Goal: Task Accomplishment & Management: Use online tool/utility

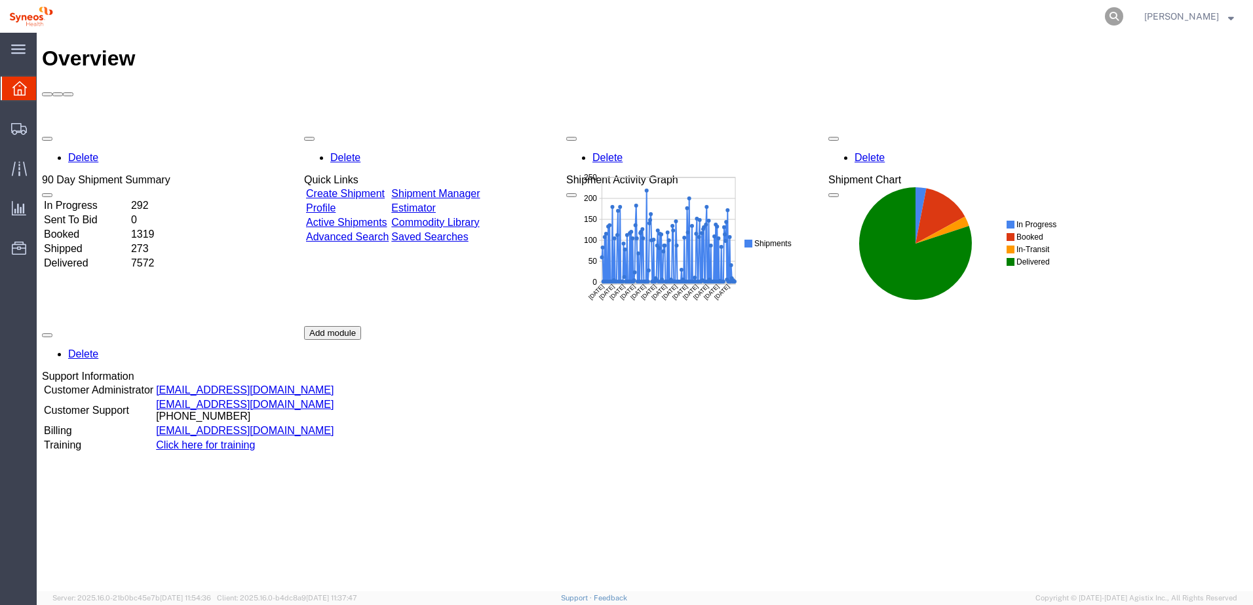
click at [1123, 18] on icon at bounding box center [1114, 16] width 18 height 18
click at [1102, 18] on input "search" at bounding box center [905, 16] width 398 height 31
paste input "56496663"
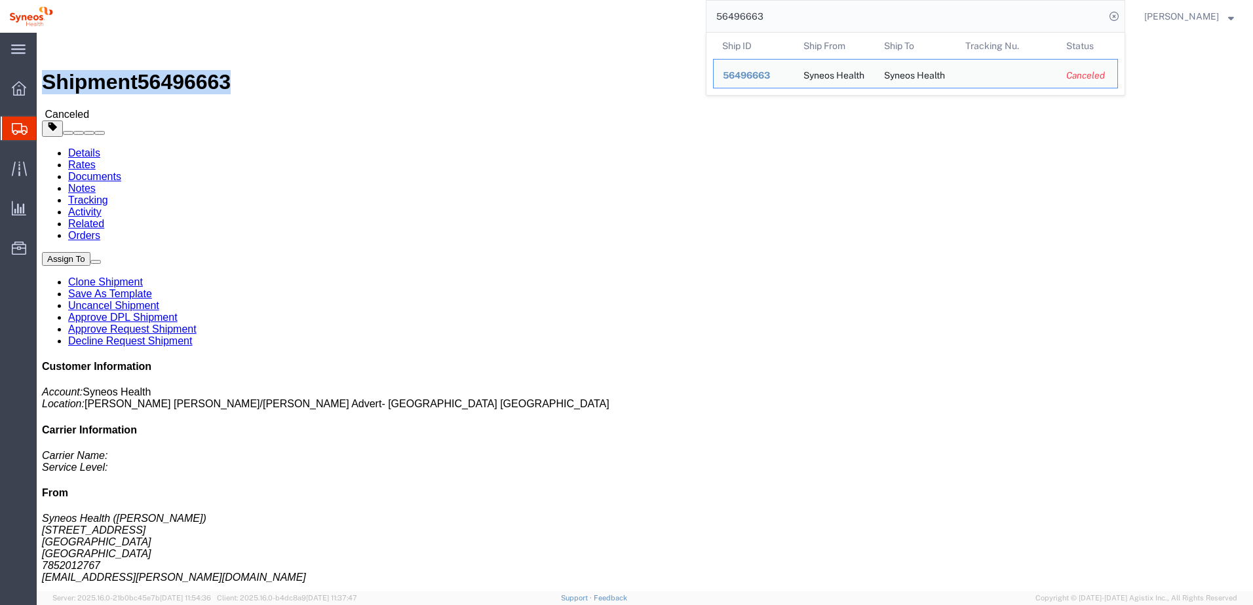
drag, startPoint x: 33, startPoint y: 18, endPoint x: 177, endPoint y: 16, distance: 143.5
click h1 "Shipment 56496663"
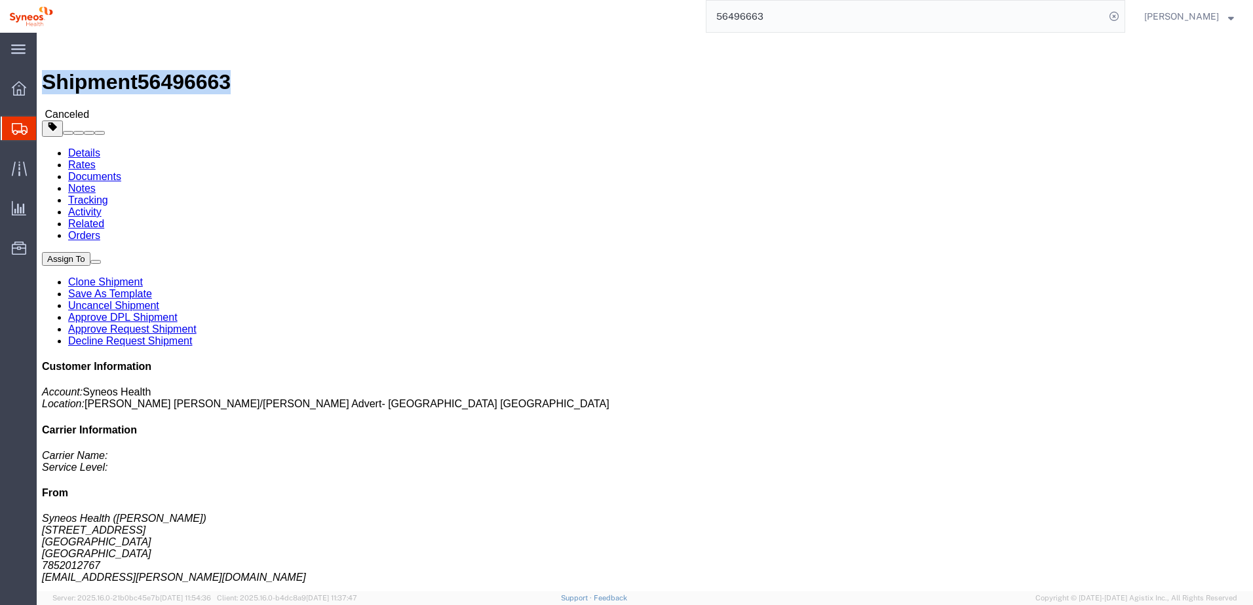
copy h1 "Shipment 56496663"
click div "Shipment 56496663 Canceled"
drag, startPoint x: 178, startPoint y: 16, endPoint x: 30, endPoint y: 16, distance: 148.1
click div "Shipment 56496663 Canceled"
copy h1 "Shipment 56496663"
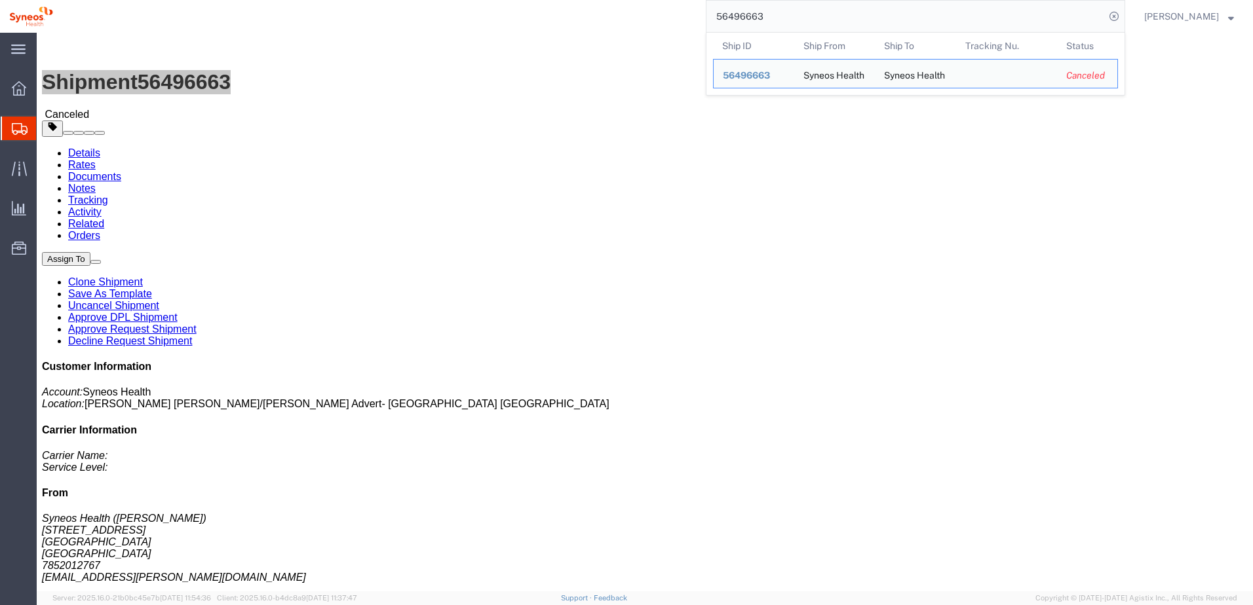
drag, startPoint x: 804, startPoint y: 13, endPoint x: 723, endPoint y: 16, distance: 80.6
click at [724, 14] on input "56496663" at bounding box center [905, 16] width 398 height 31
paste input "9890"
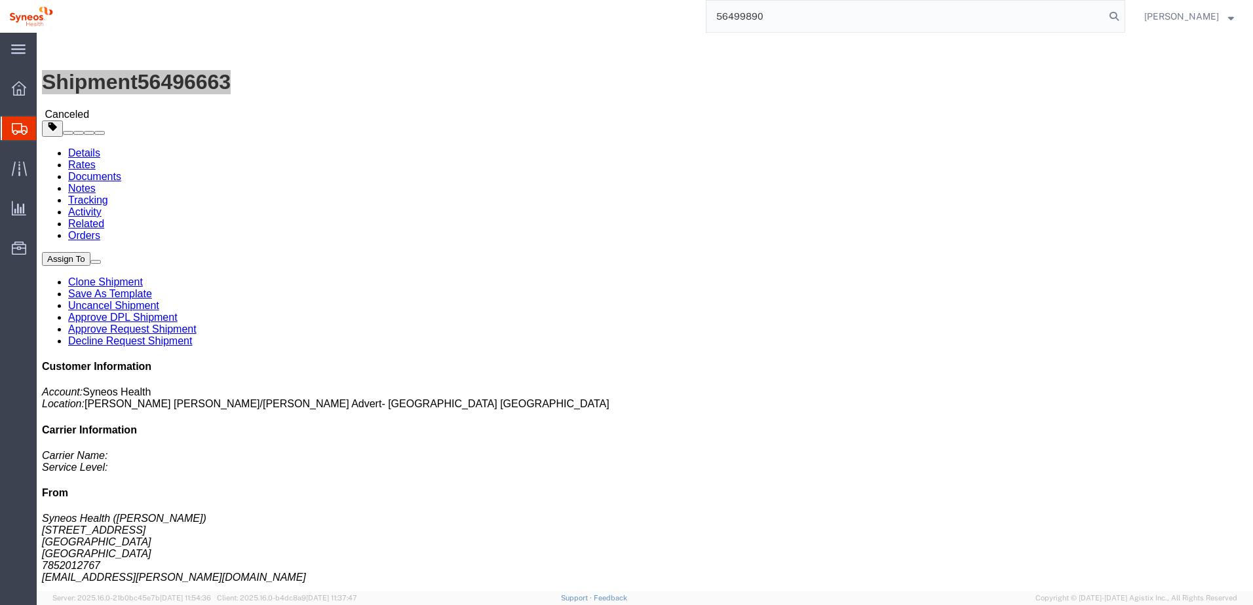
type input "56499890"
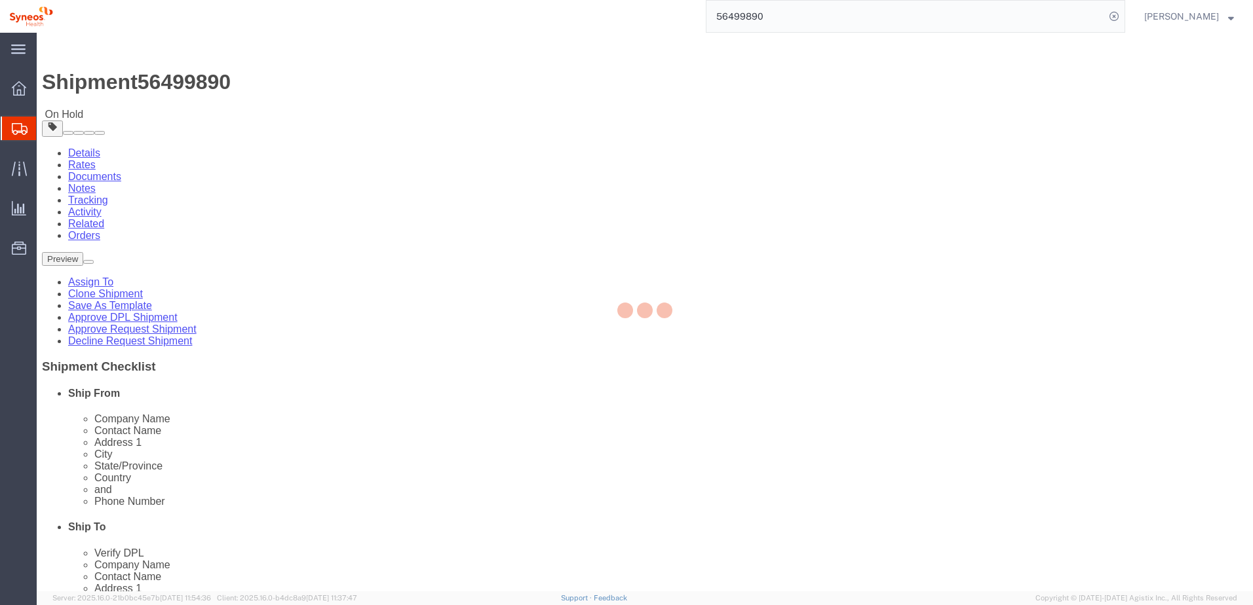
select select
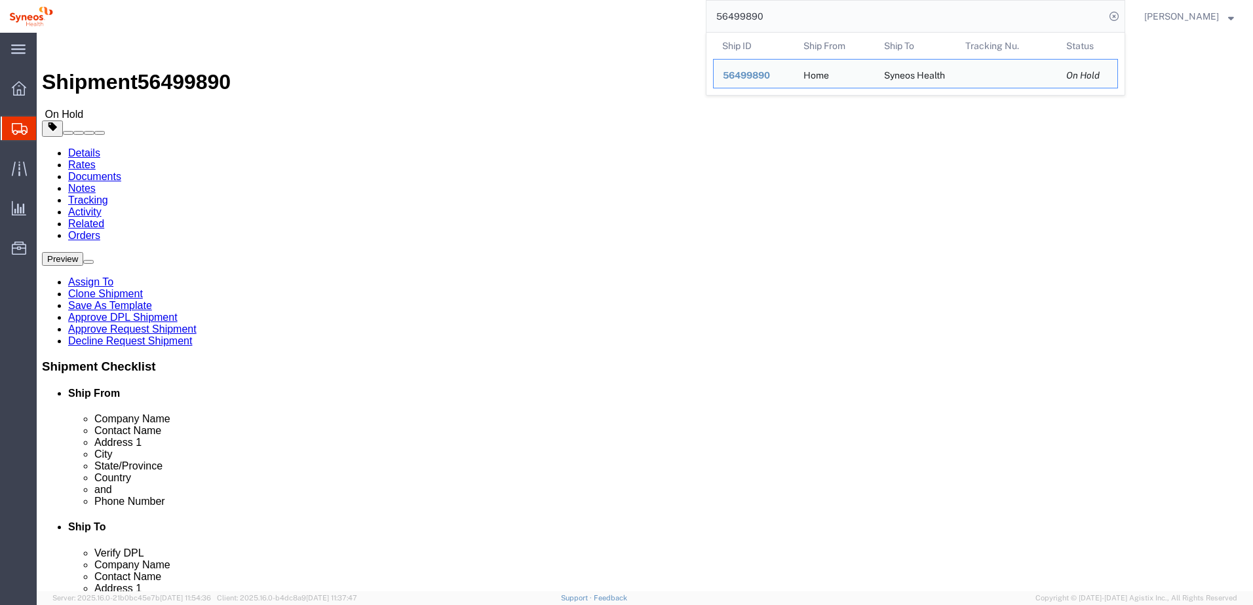
click at [657, 26] on div "56499890 Ship ID Ship From Ship To Tracking Nu. Status Ship ID 56499890 Ship Fr…" at bounding box center [593, 16] width 1063 height 33
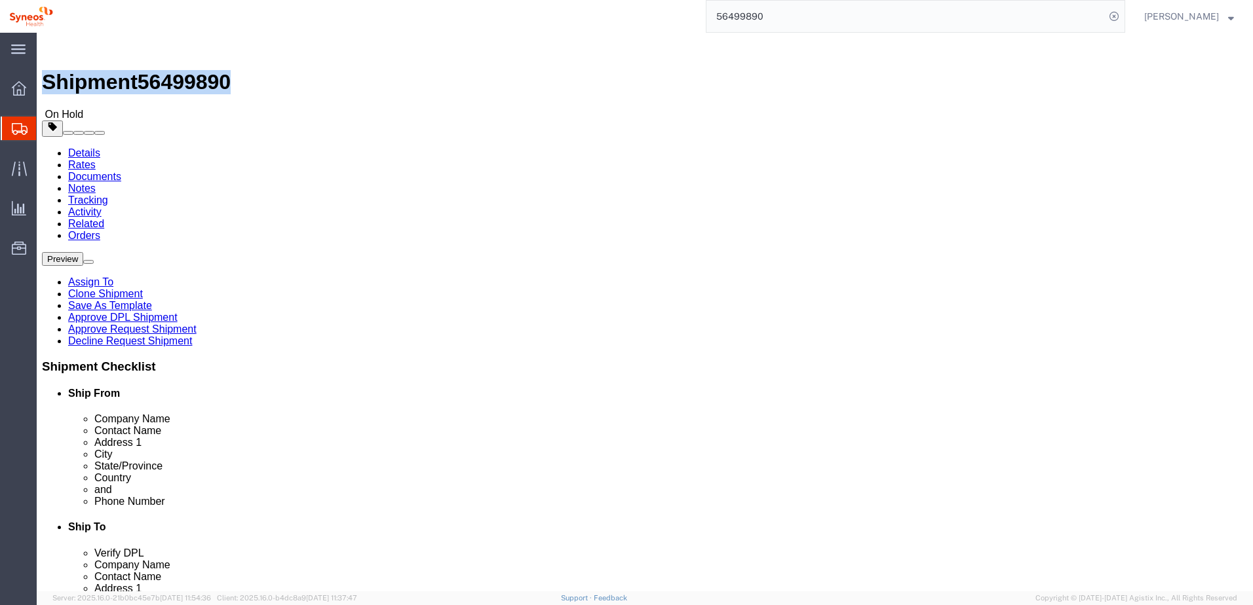
drag, startPoint x: 179, startPoint y: 16, endPoint x: 37, endPoint y: 14, distance: 142.2
click h1 "Shipment 56499890"
copy h1 "Shipment 56499890"
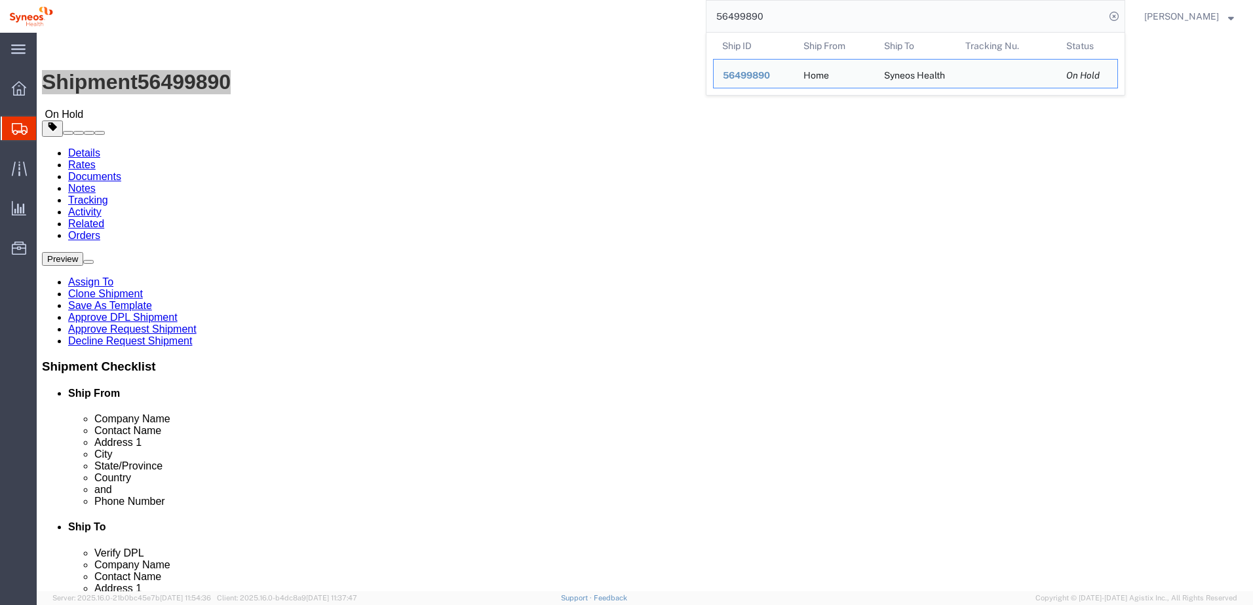
drag, startPoint x: 792, startPoint y: 18, endPoint x: 657, endPoint y: 16, distance: 134.4
click at [659, 14] on div "56499890 Ship ID Ship From Ship To Tracking Nu. Status Ship ID 56499890 Ship Fr…" at bounding box center [593, 16] width 1063 height 33
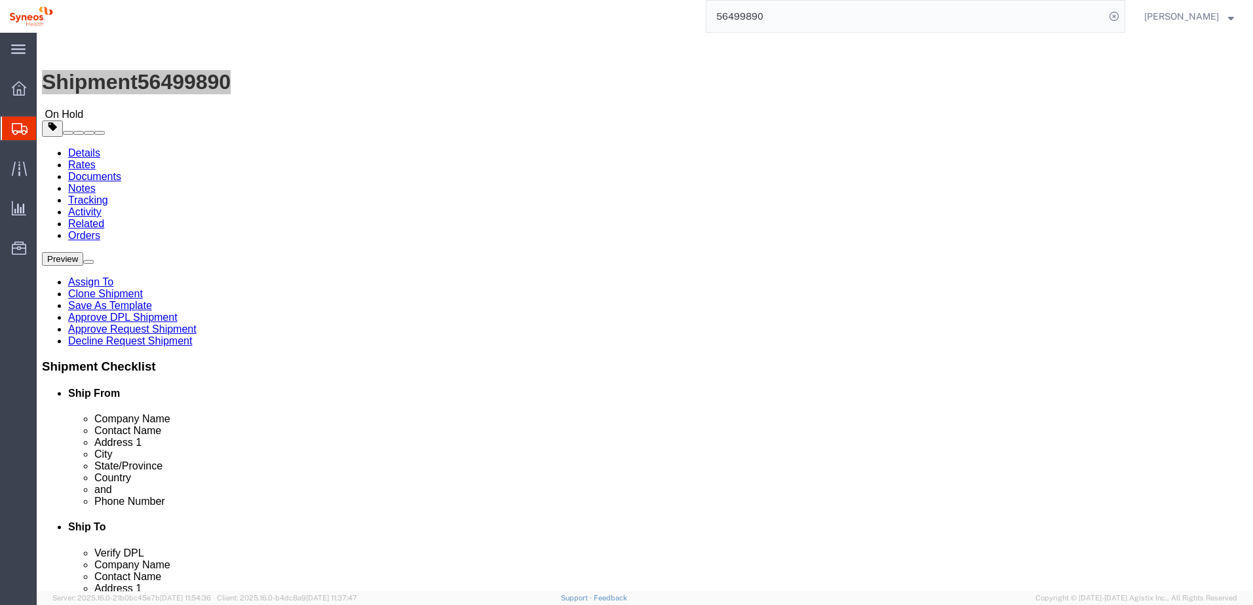
paste input "8404"
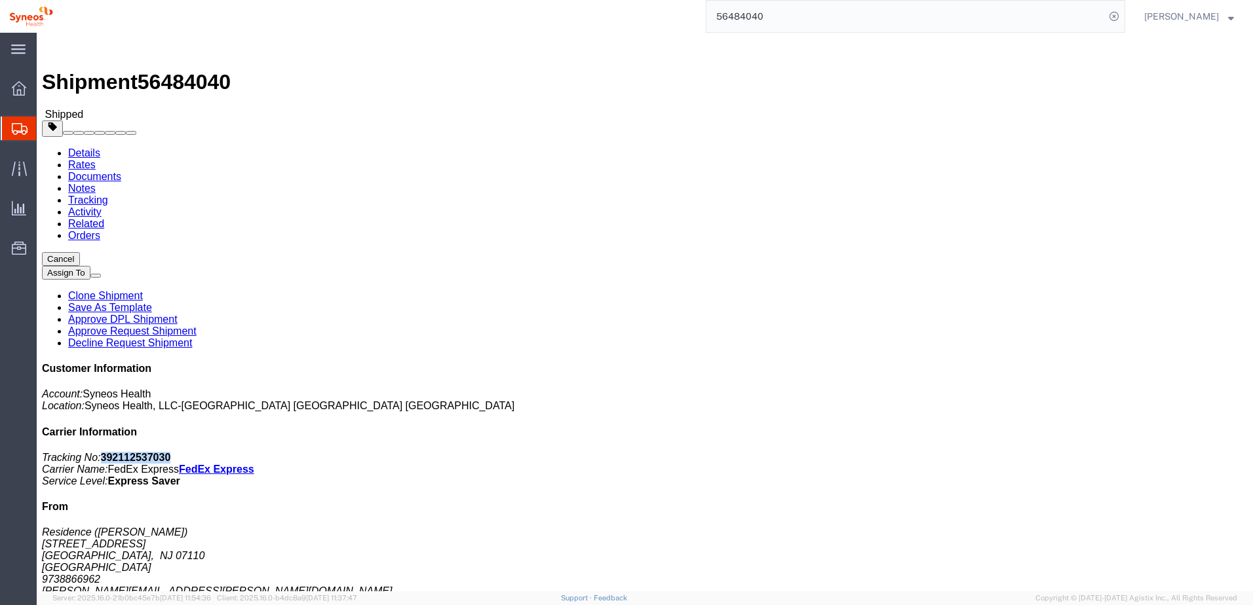
drag, startPoint x: 1022, startPoint y: 121, endPoint x: 1087, endPoint y: 123, distance: 64.9
click p "Tracking No: 392112537030 Carrier Name: FedEx Express FedEx Express Service Lev…"
drag, startPoint x: 1087, startPoint y: 123, endPoint x: 1079, endPoint y: 123, distance: 8.5
copy b "392112537030"
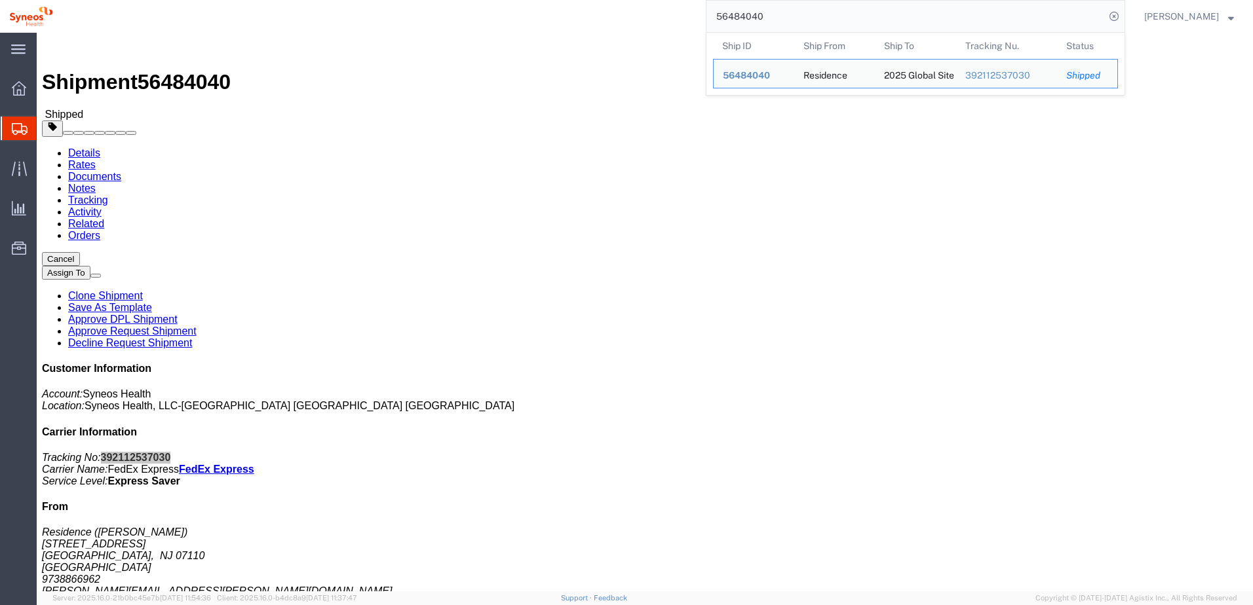
drag, startPoint x: 792, startPoint y: 20, endPoint x: 651, endPoint y: 1, distance: 142.2
click at [651, 1] on div "56484040 Ship ID Ship From Ship To Tracking Nu. Status Ship ID 56484040 Ship Fr…" at bounding box center [593, 16] width 1063 height 33
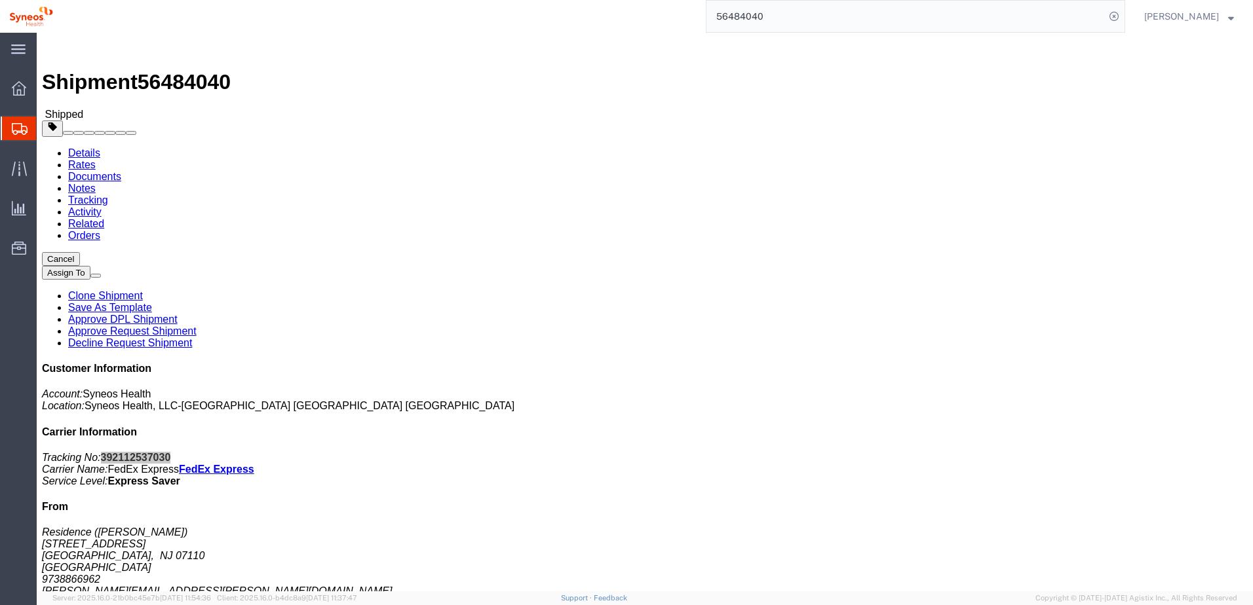
paste input "96663"
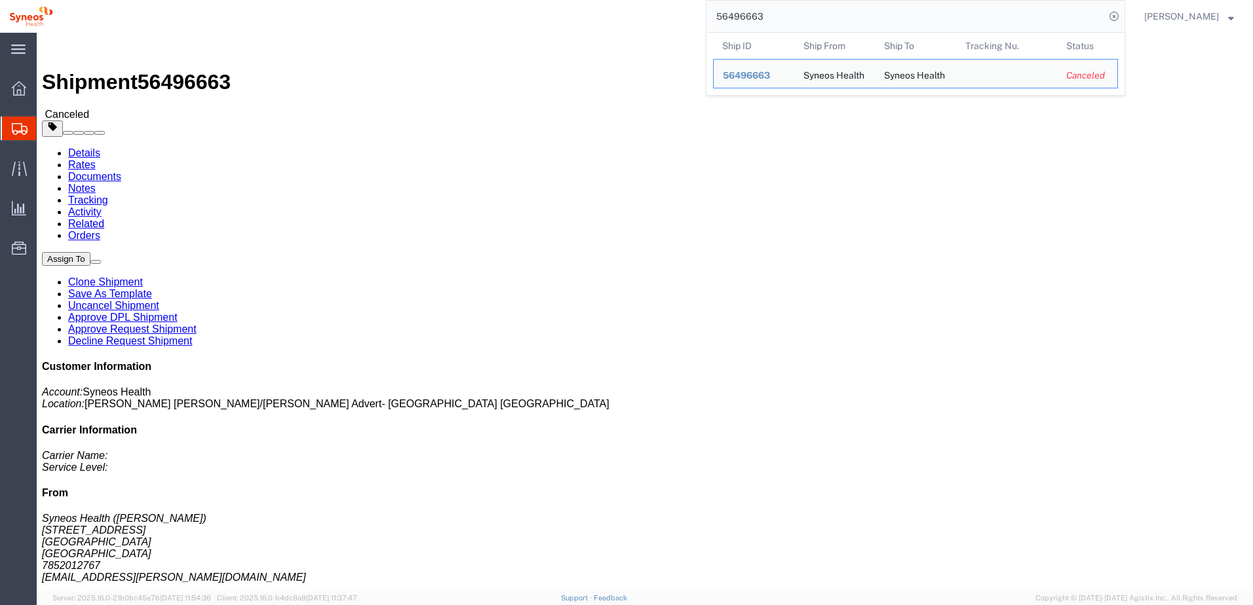
drag, startPoint x: 802, startPoint y: 12, endPoint x: 709, endPoint y: 9, distance: 93.1
click at [709, 9] on div "56496663 Ship ID Ship From Ship To Tracking Nu. Status Ship ID 56496663 Ship Fr…" at bounding box center [593, 16] width 1063 height 33
paste input "9890"
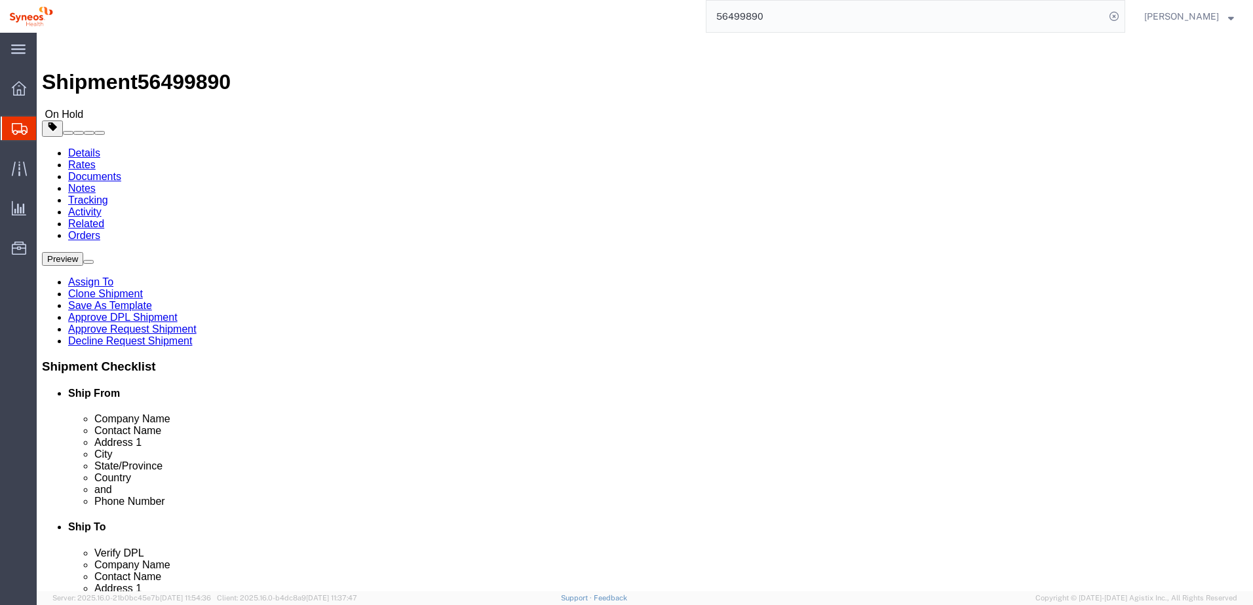
click link "Approve DPL Shipment"
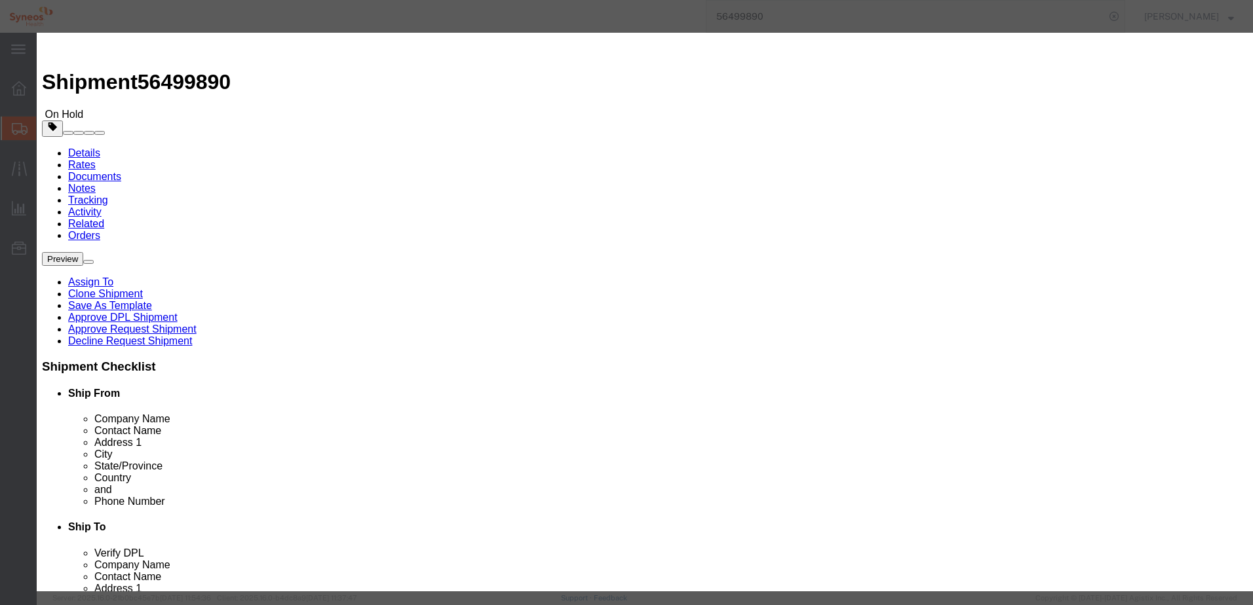
click button "Yes"
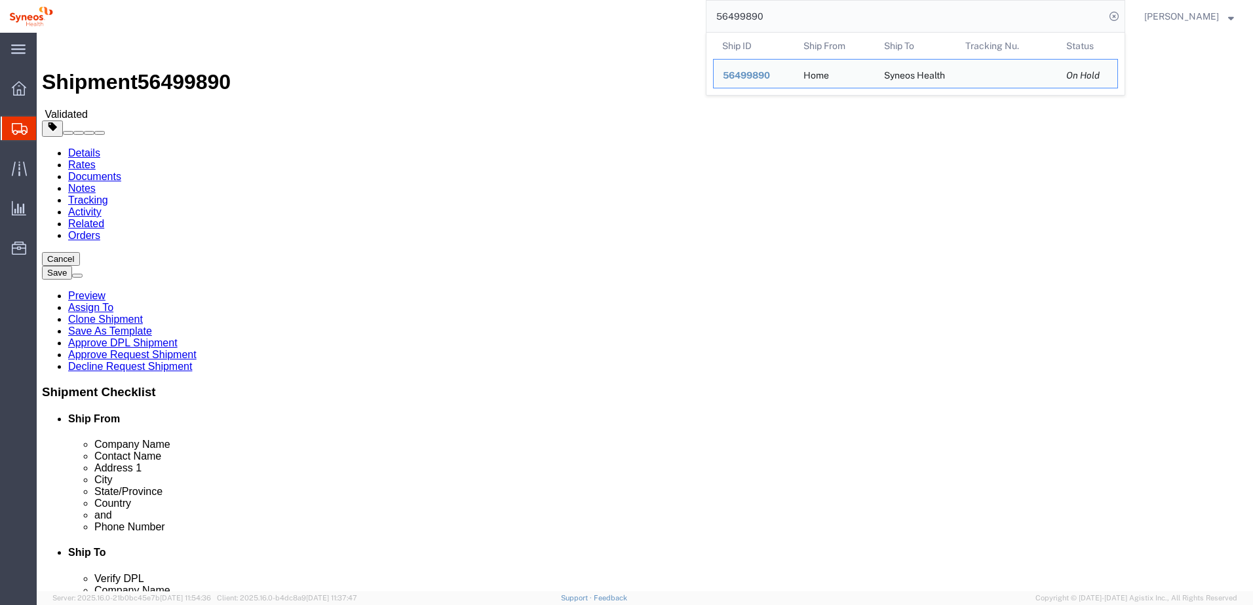
drag, startPoint x: 814, startPoint y: 22, endPoint x: 668, endPoint y: 20, distance: 146.8
click at [668, 20] on div "56499890 Ship ID Ship From Ship To Tracking Nu. Status Ship ID 56499890 Ship Fr…" at bounding box center [593, 16] width 1063 height 33
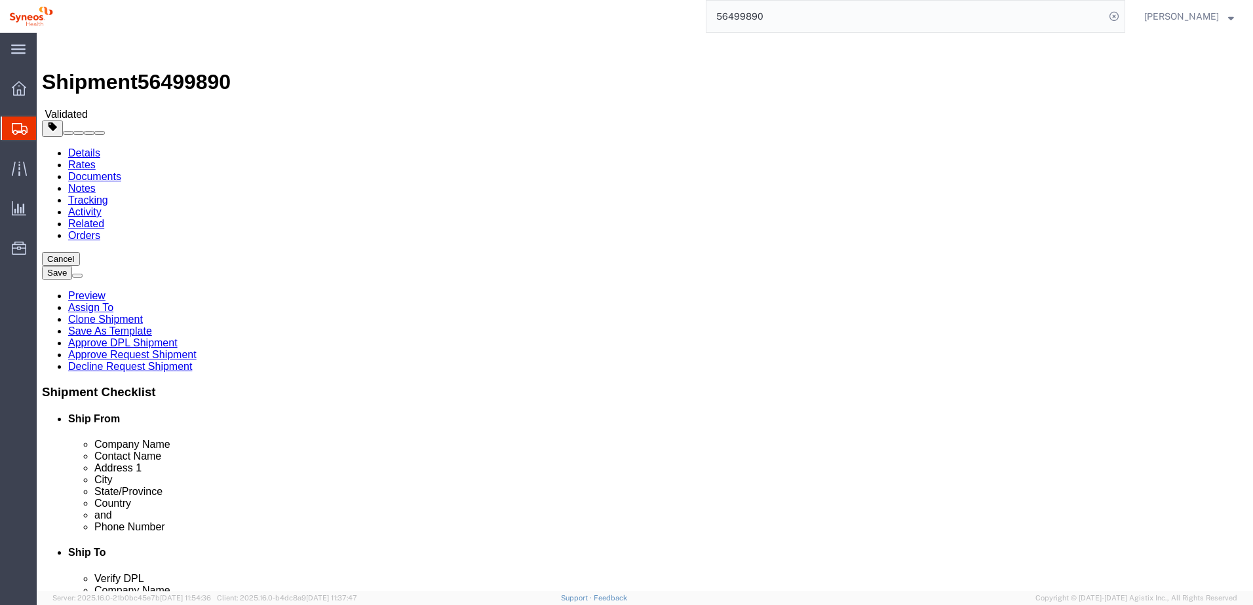
paste input "901"
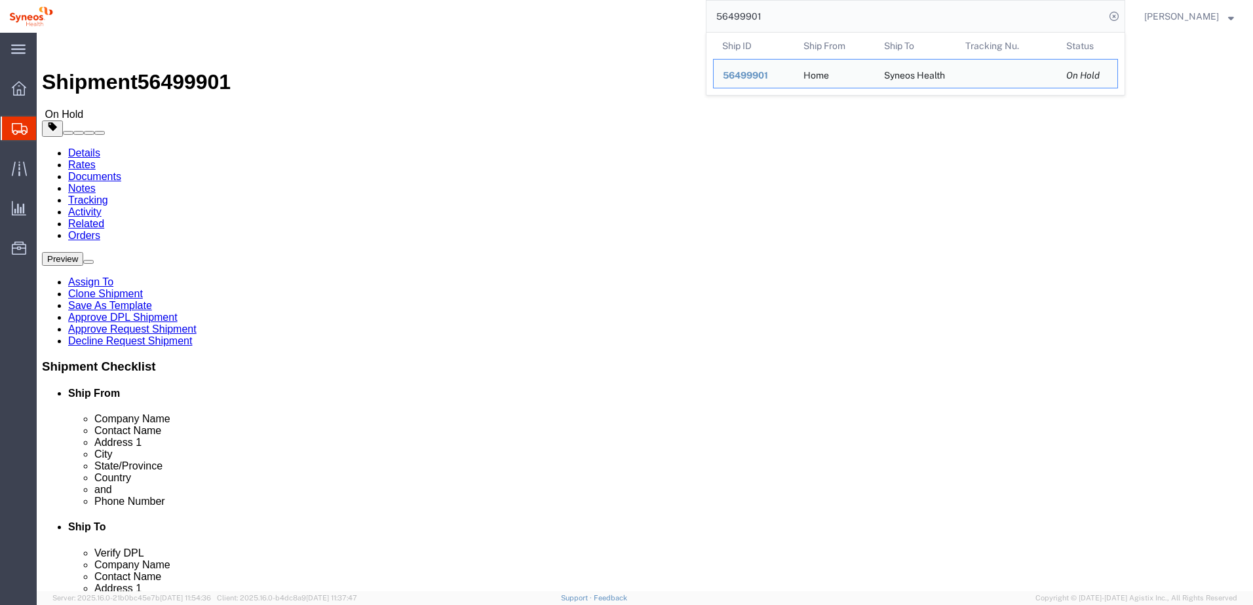
click at [497, 9] on div "56499901 Ship ID Ship From Ship To Tracking Nu. Status Ship ID 56499901 Ship Fr…" at bounding box center [593, 16] width 1063 height 33
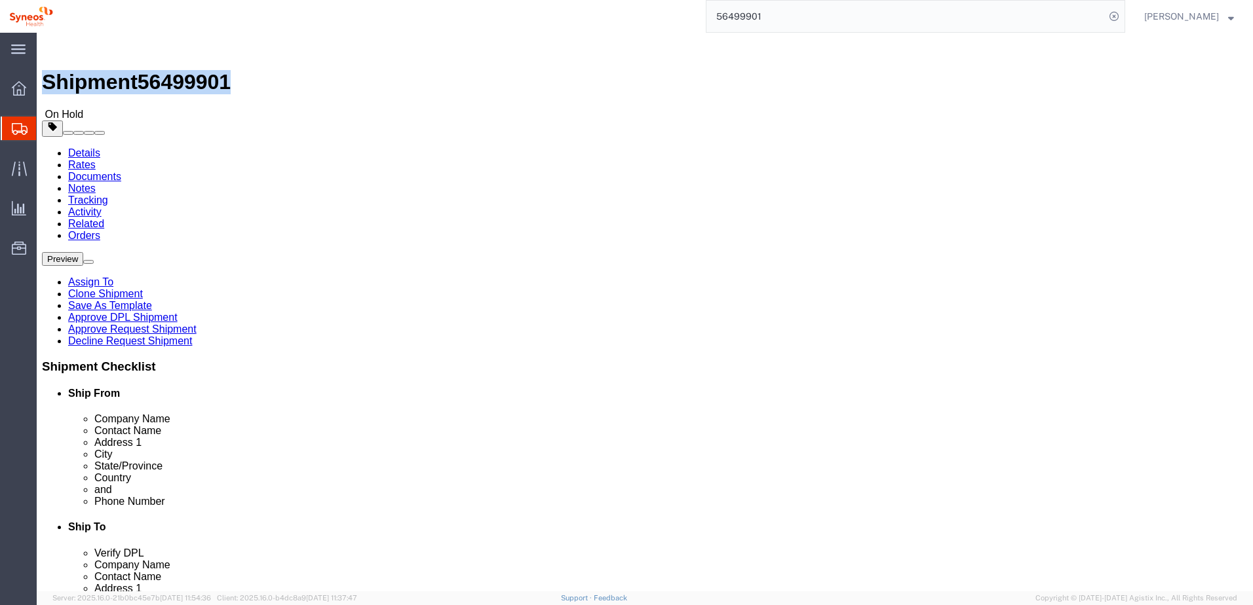
drag, startPoint x: 34, startPoint y: 16, endPoint x: 178, endPoint y: 16, distance: 143.5
click h1 "Shipment 56499901"
copy h1 "Shipment 56499901"
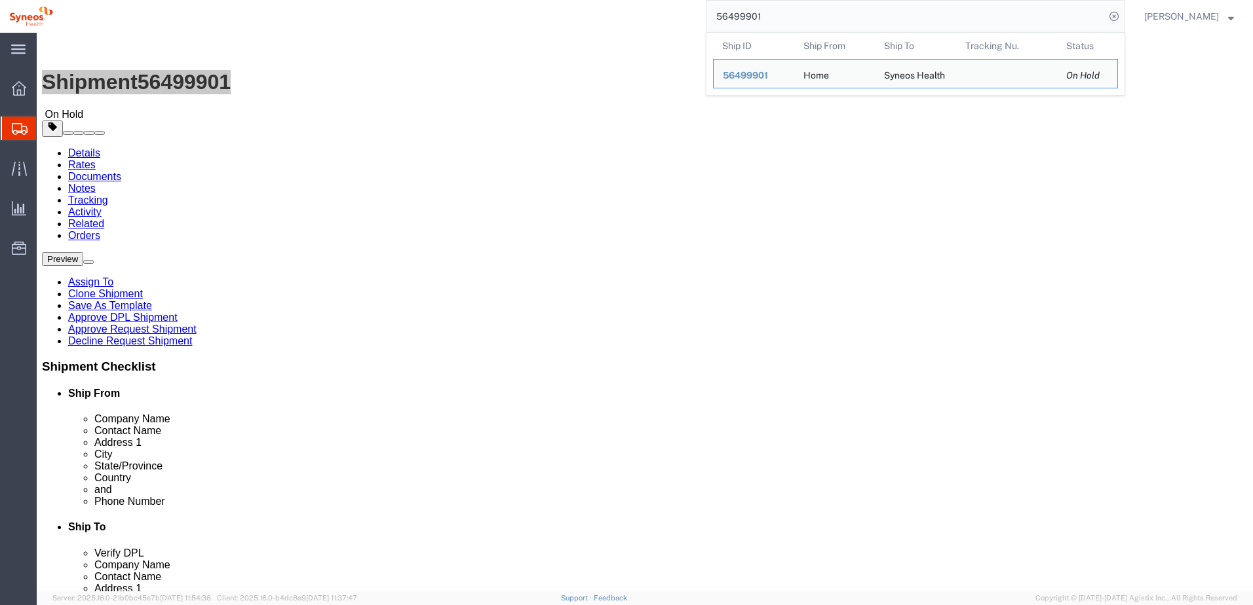
drag, startPoint x: 716, startPoint y: 7, endPoint x: 700, endPoint y: 9, distance: 15.8
click at [702, 8] on div "56499901 Ship ID Ship From Ship To Tracking Nu. Status Ship ID 56499901 Ship Fr…" at bounding box center [593, 16] width 1063 height 33
paste input "43"
click at [526, 20] on div "56499943 Ship ID Ship From Ship To Tracking Nu. Status Ship ID 56499943 Ship Fr…" at bounding box center [593, 16] width 1063 height 33
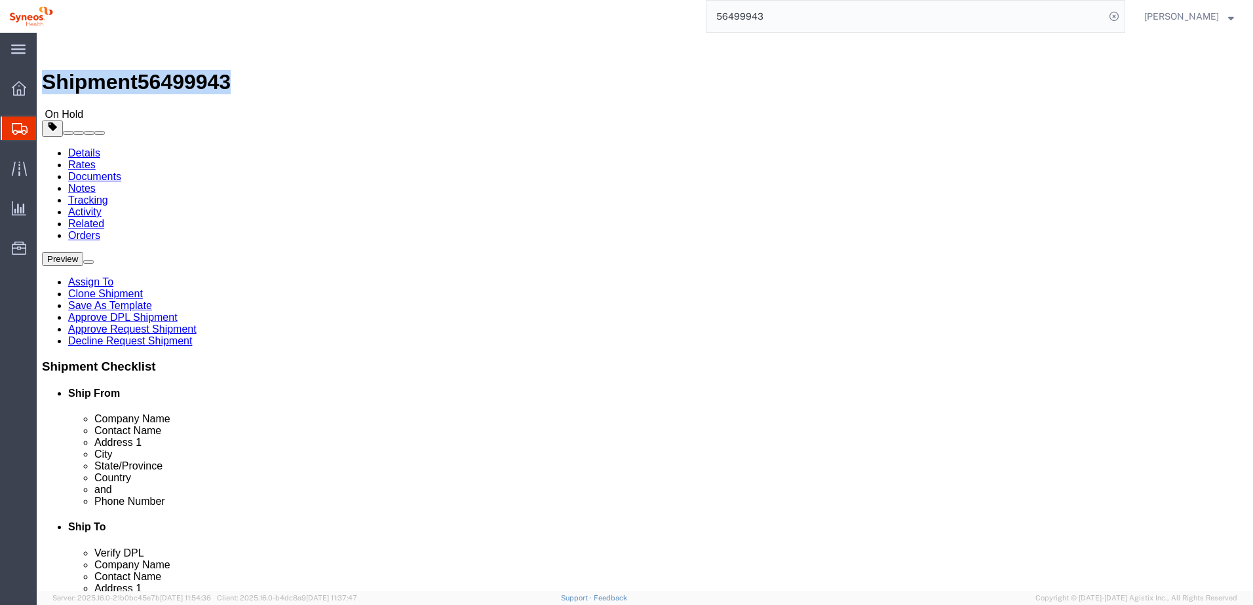
drag, startPoint x: 177, startPoint y: 14, endPoint x: 36, endPoint y: 21, distance: 141.1
click h1 "Shipment 56499943"
copy h1 "Shipment 56499943"
click link "Approve DPL Shipment"
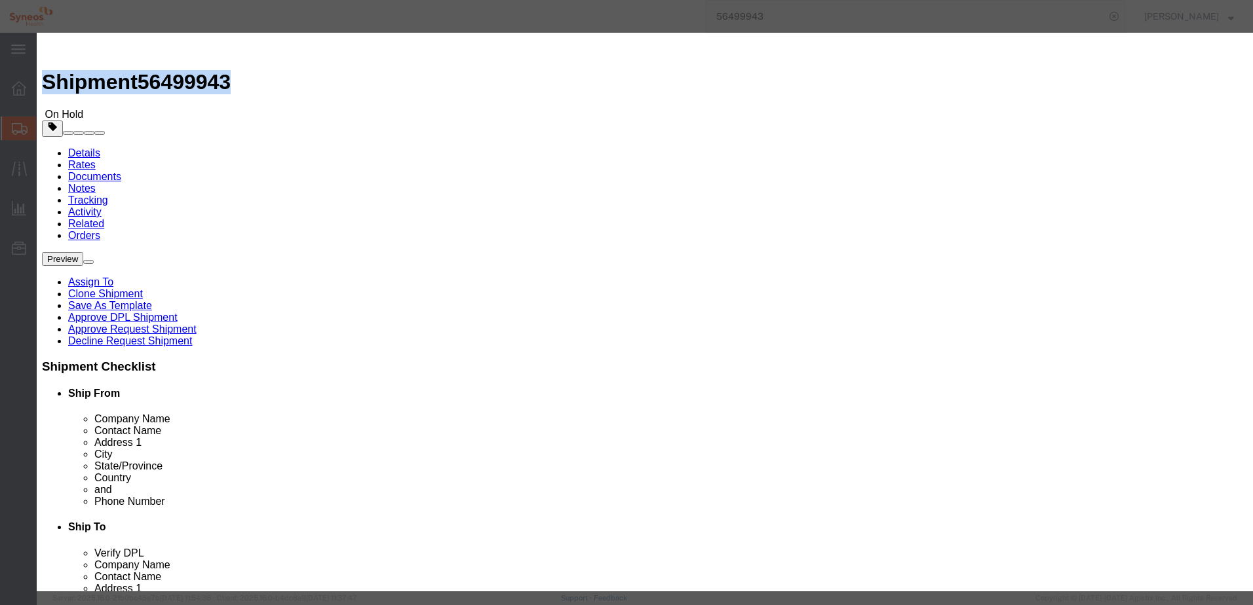
click button "Yes"
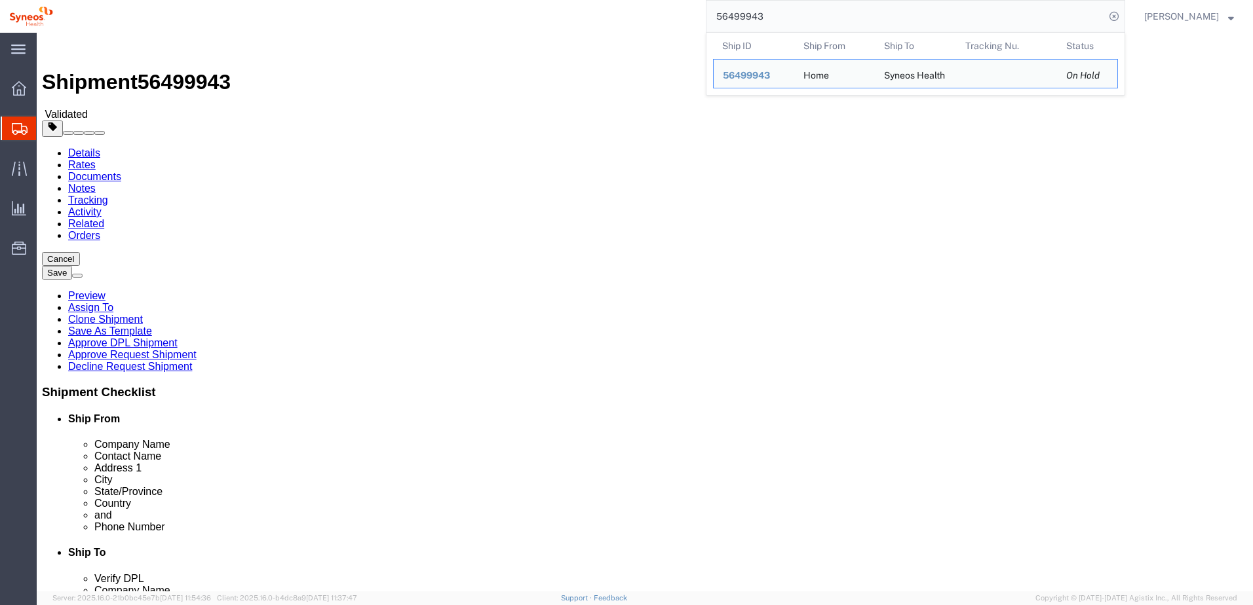
drag, startPoint x: 784, startPoint y: 16, endPoint x: 681, endPoint y: 17, distance: 102.2
click at [681, 17] on div "56499943 Ship ID Ship From Ship To Tracking Nu. Status Ship ID 56499943 Ship Fr…" at bounding box center [593, 16] width 1063 height 33
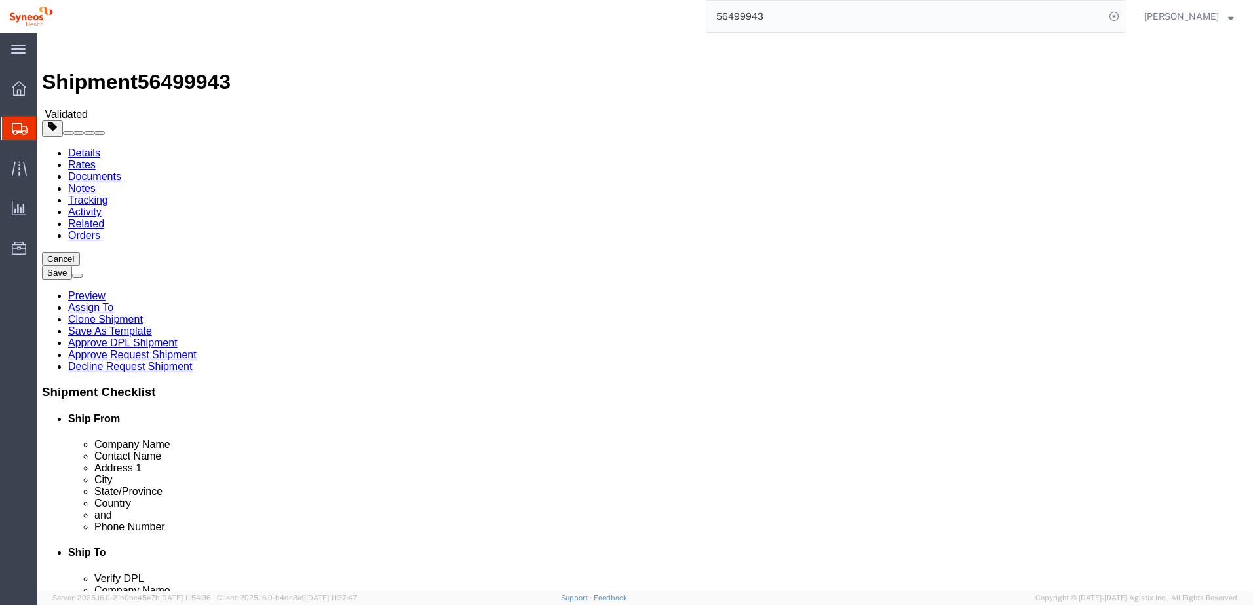
paste input "01"
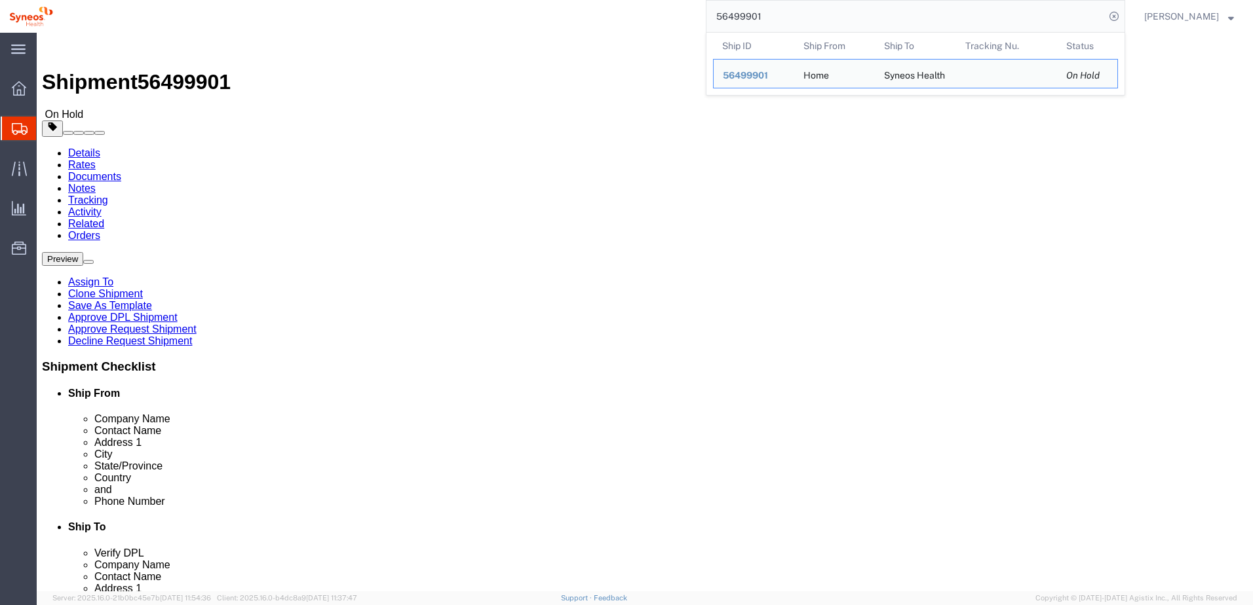
click at [651, 14] on div "56499901 Ship ID Ship From Ship To Tracking Nu. Status Ship ID 56499901 Ship Fr…" at bounding box center [593, 16] width 1063 height 33
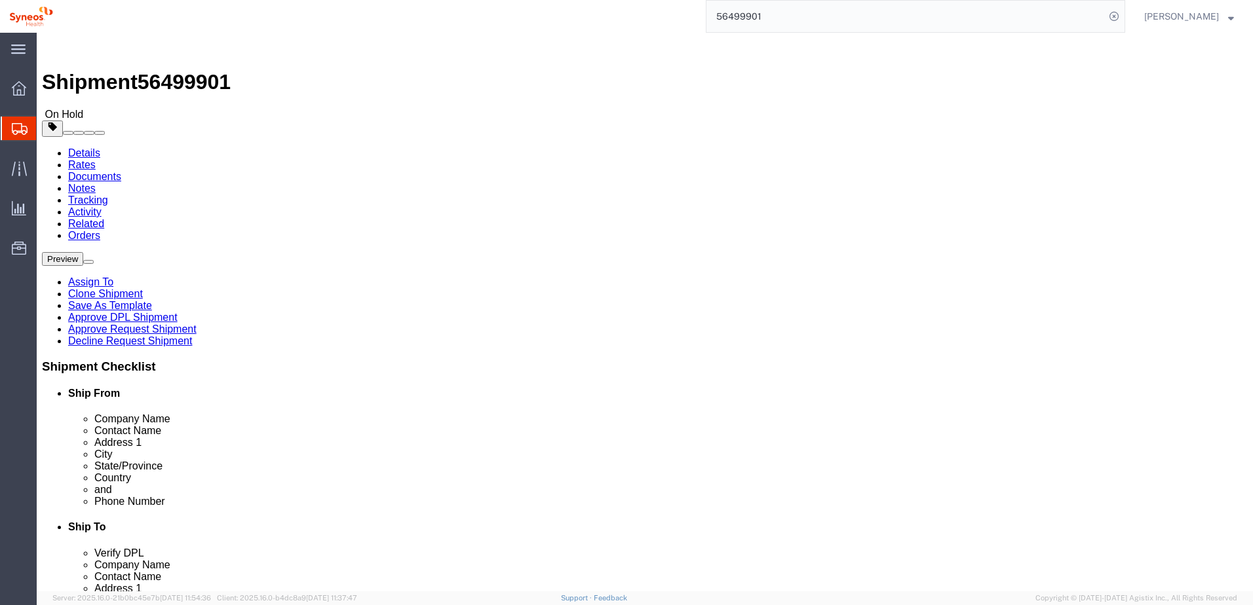
click link "Approve DPL Shipment"
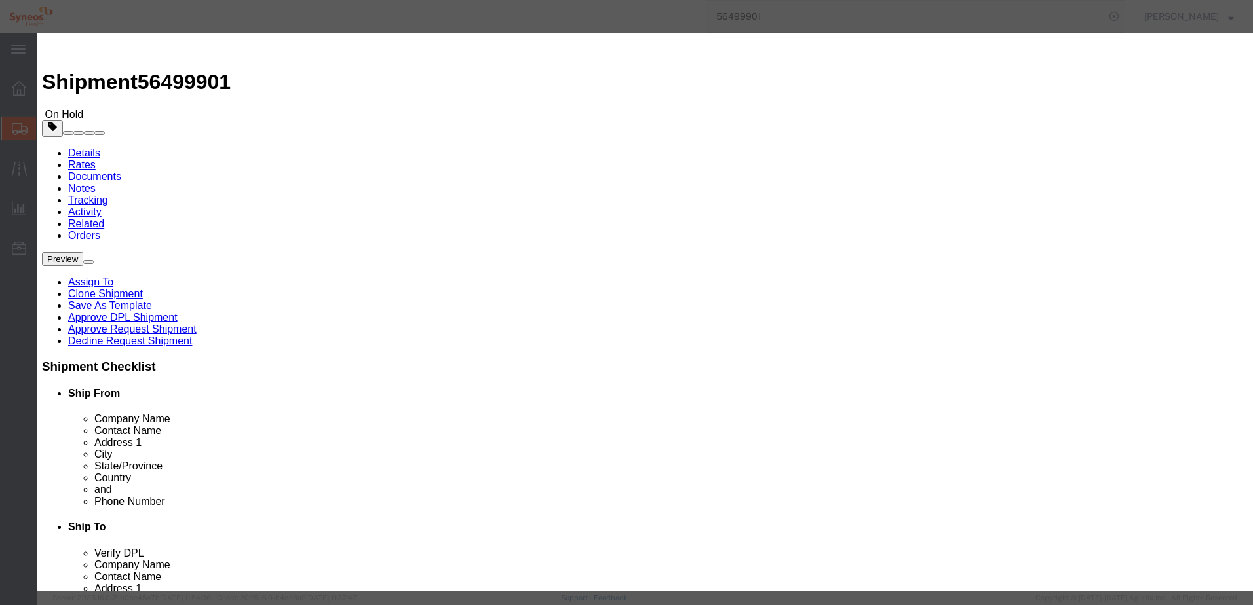
click button "Yes"
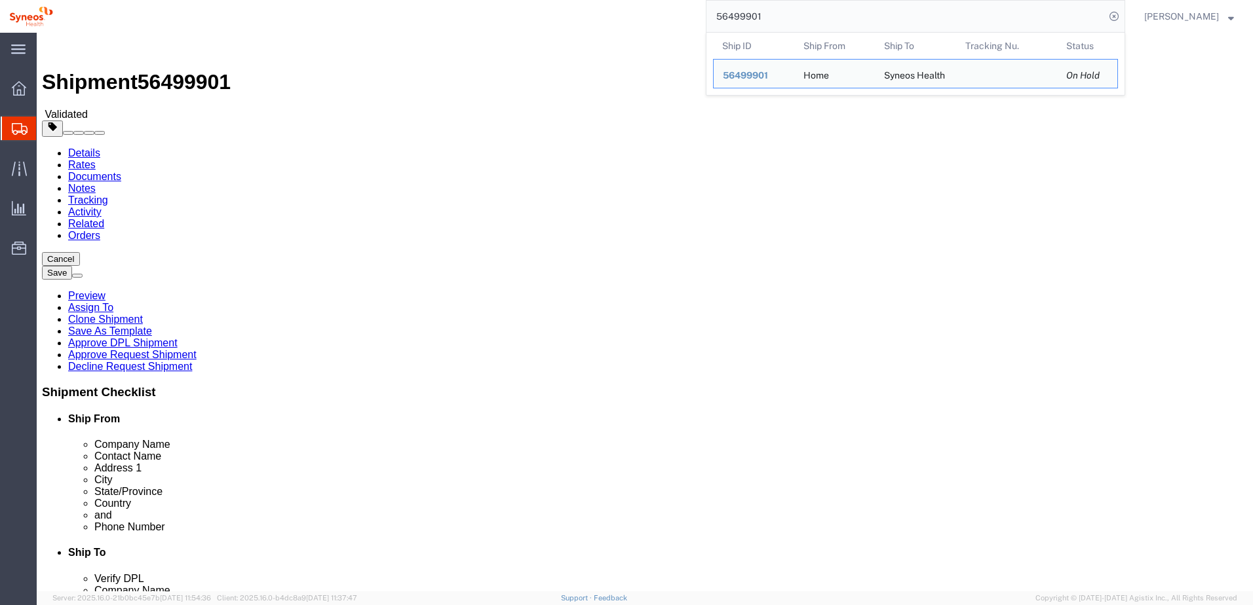
drag, startPoint x: 781, startPoint y: 12, endPoint x: 614, endPoint y: 9, distance: 167.1
click at [628, 15] on div "56499901 Ship ID Ship From Ship To Tracking Nu. Status Ship ID 56499901 Ship Fr…" at bounding box center [593, 16] width 1063 height 33
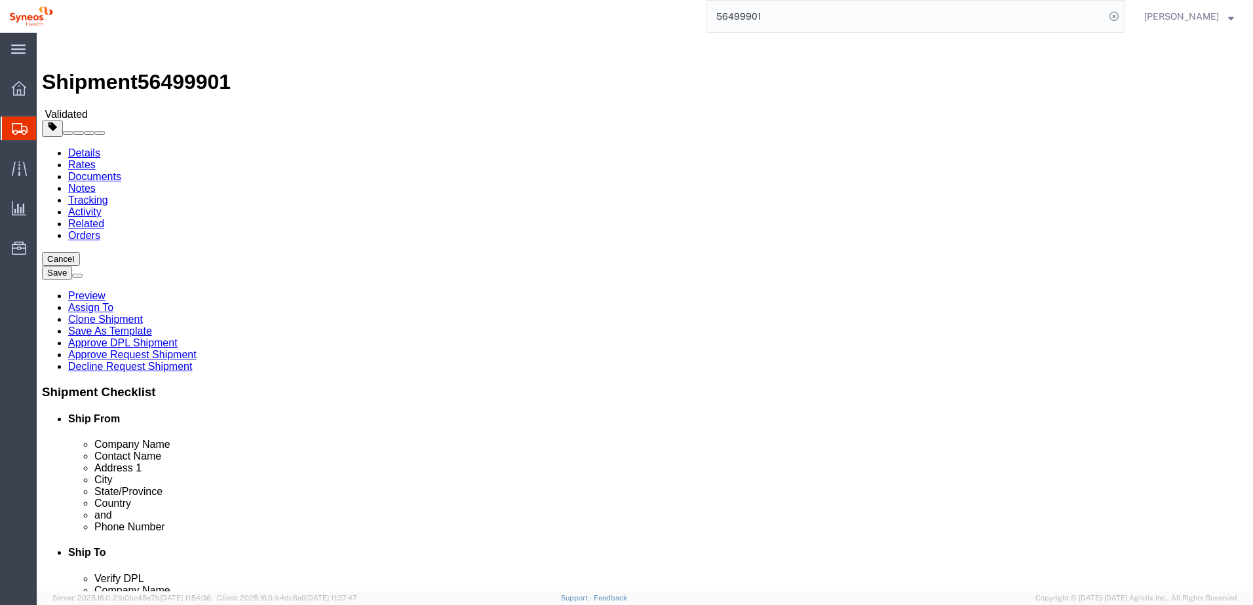
paste input "500076"
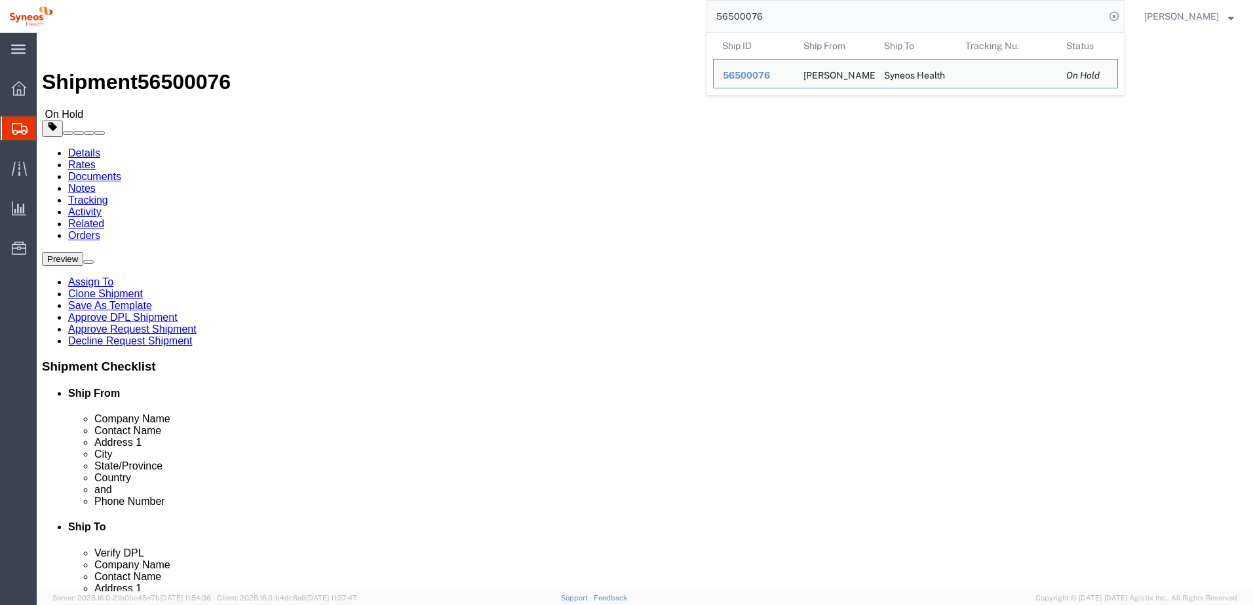
click at [539, 30] on div "56500076 Ship ID Ship From Ship To Tracking Nu. Status Ship ID 56500076 Ship Fr…" at bounding box center [593, 16] width 1063 height 33
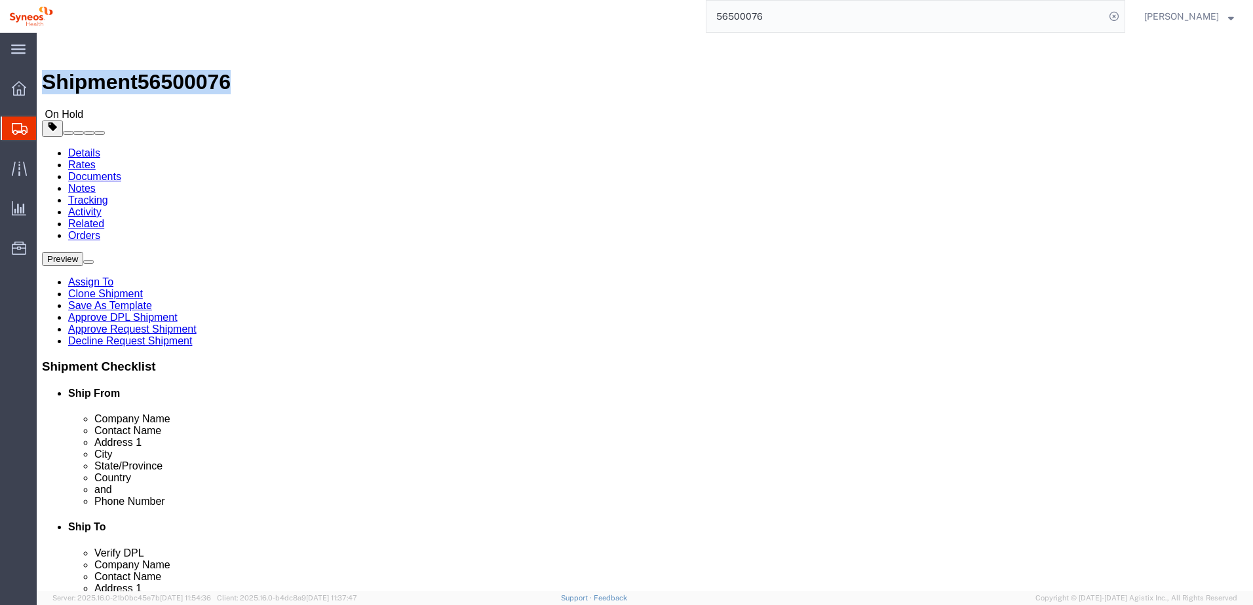
drag, startPoint x: 176, startPoint y: 11, endPoint x: 37, endPoint y: 19, distance: 138.5
click h1 "Shipment 56500076"
copy h1 "Shipment 56500076"
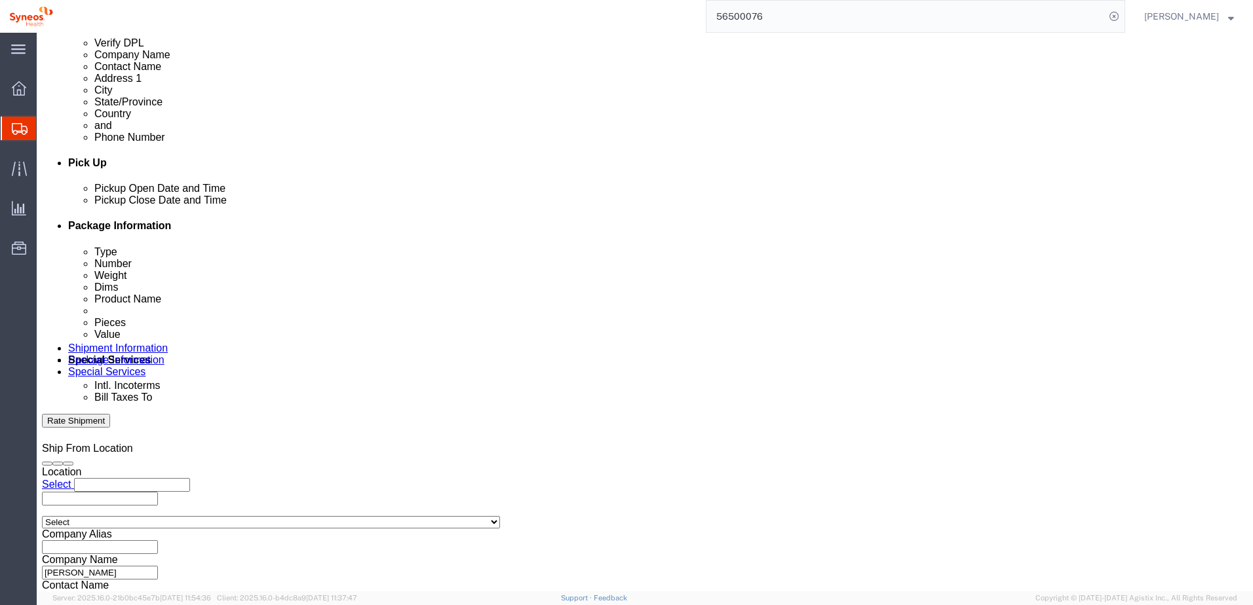
scroll to position [567, 0]
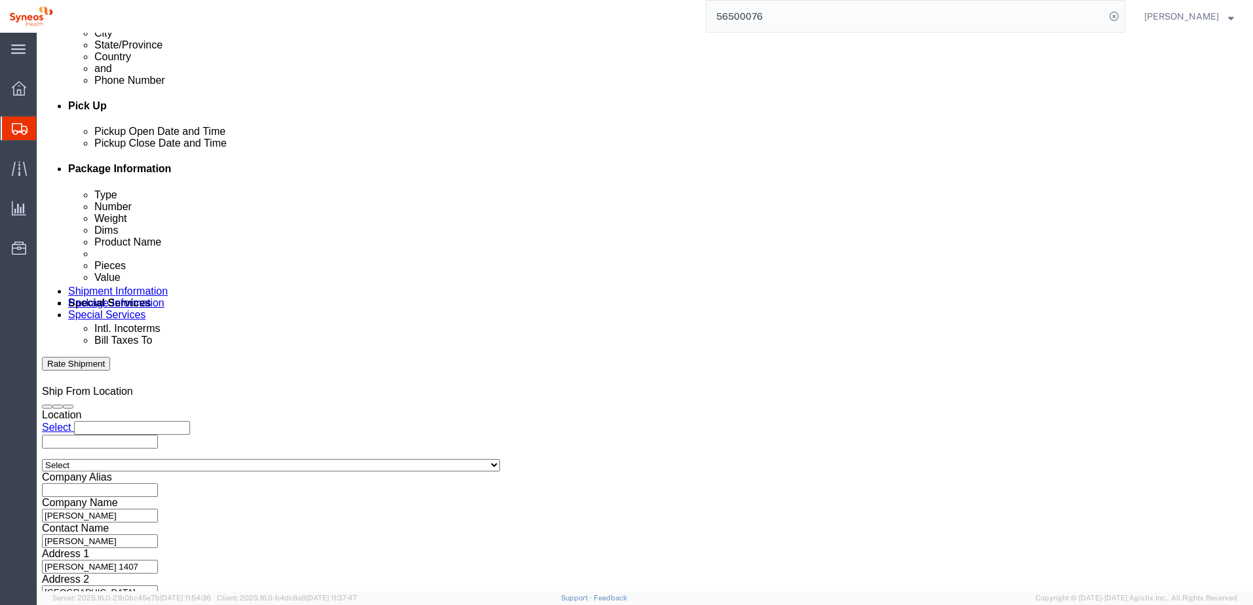
click button "Continue"
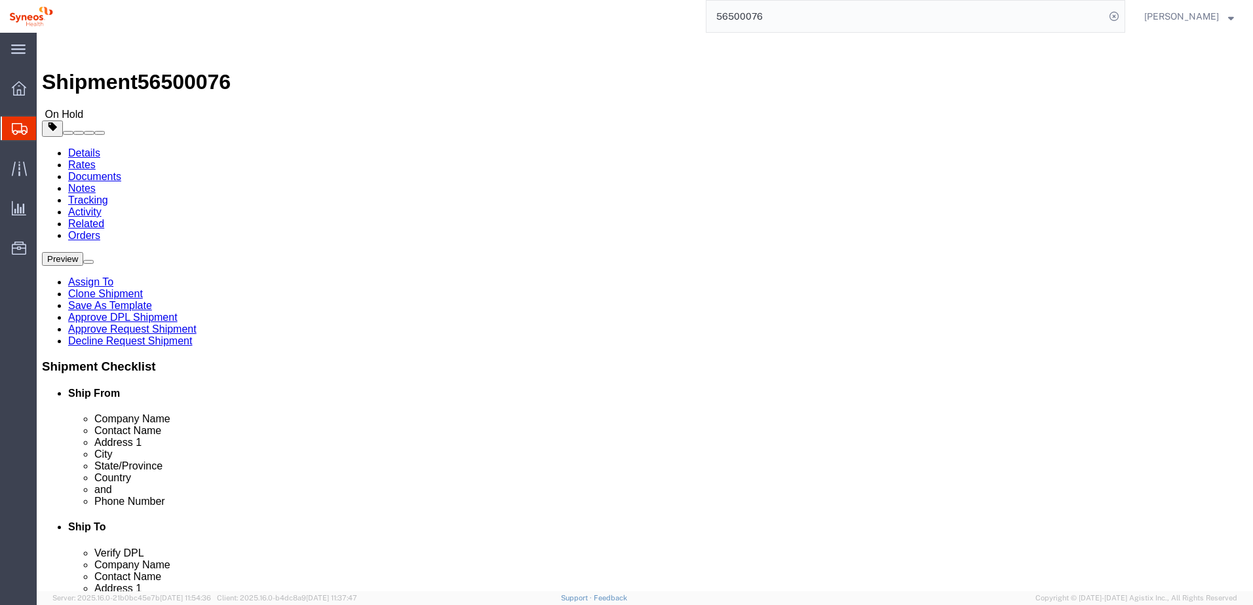
click span "56500076"
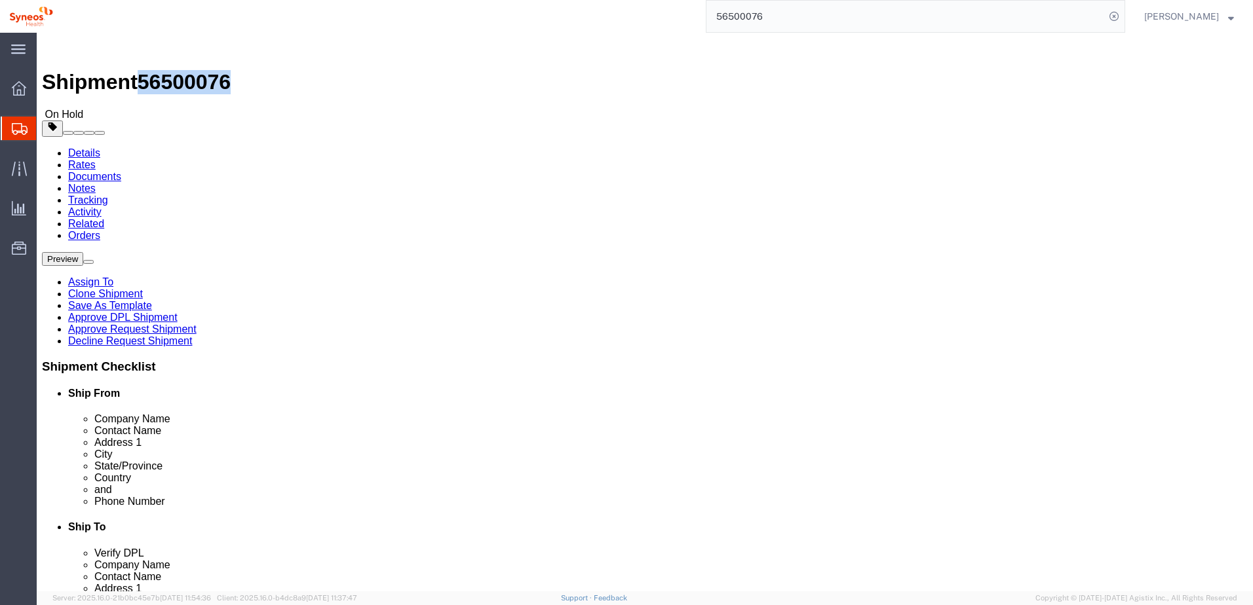
click span "56500076"
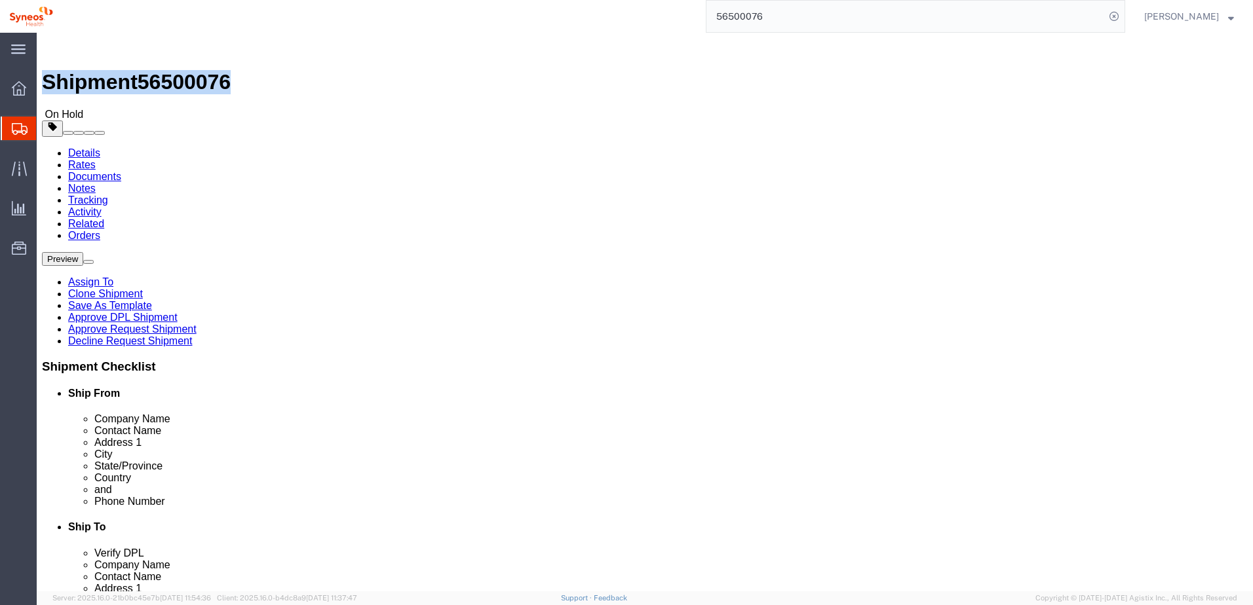
drag, startPoint x: 176, startPoint y: 14, endPoint x: 36, endPoint y: 18, distance: 140.3
click h1 "Shipment 56500076"
copy h1 "Shipment 56500076"
click ul "Details Rates Documents Notes Tracking Activity Related Orders"
click link "Approve DPL Shipment"
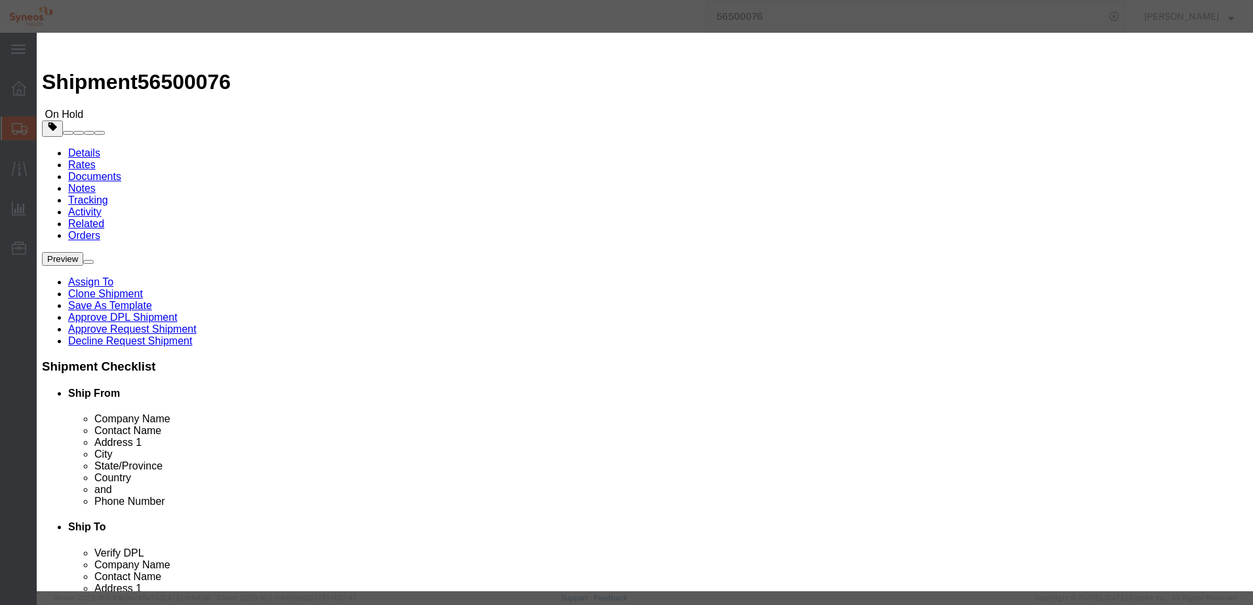
click button "Yes"
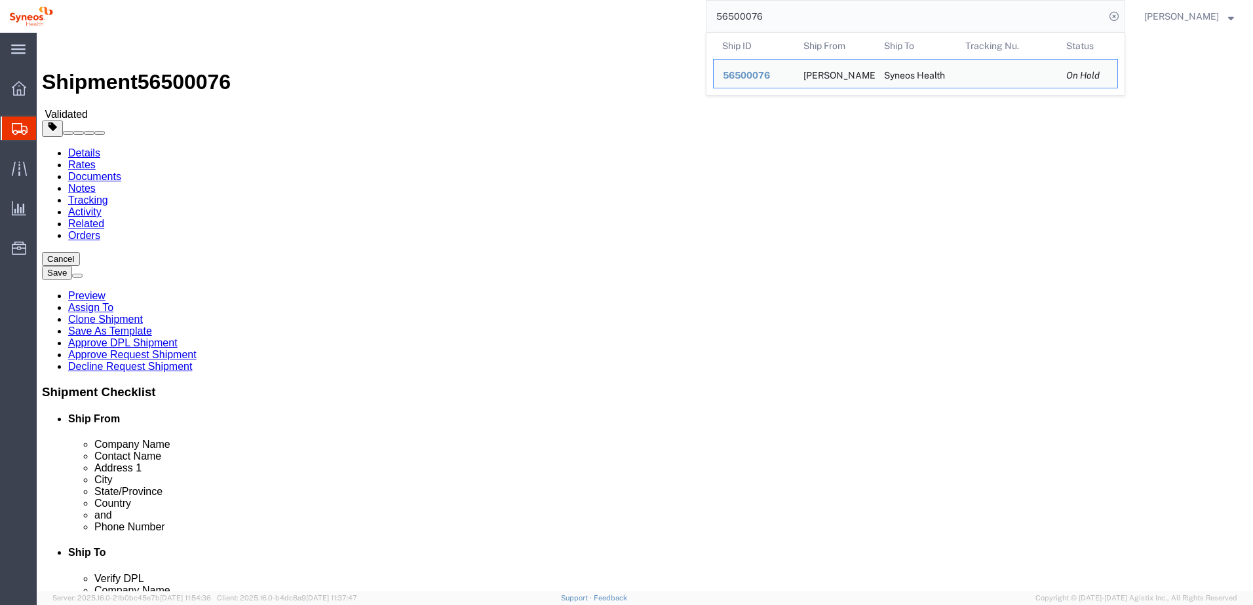
drag, startPoint x: 788, startPoint y: 16, endPoint x: 672, endPoint y: 10, distance: 116.1
click at [674, 10] on div "56500076 Ship ID Ship From Ship To Tracking Nu. Status Ship ID 56500076 Ship Fr…" at bounding box center [593, 16] width 1063 height 33
paste input "499943"
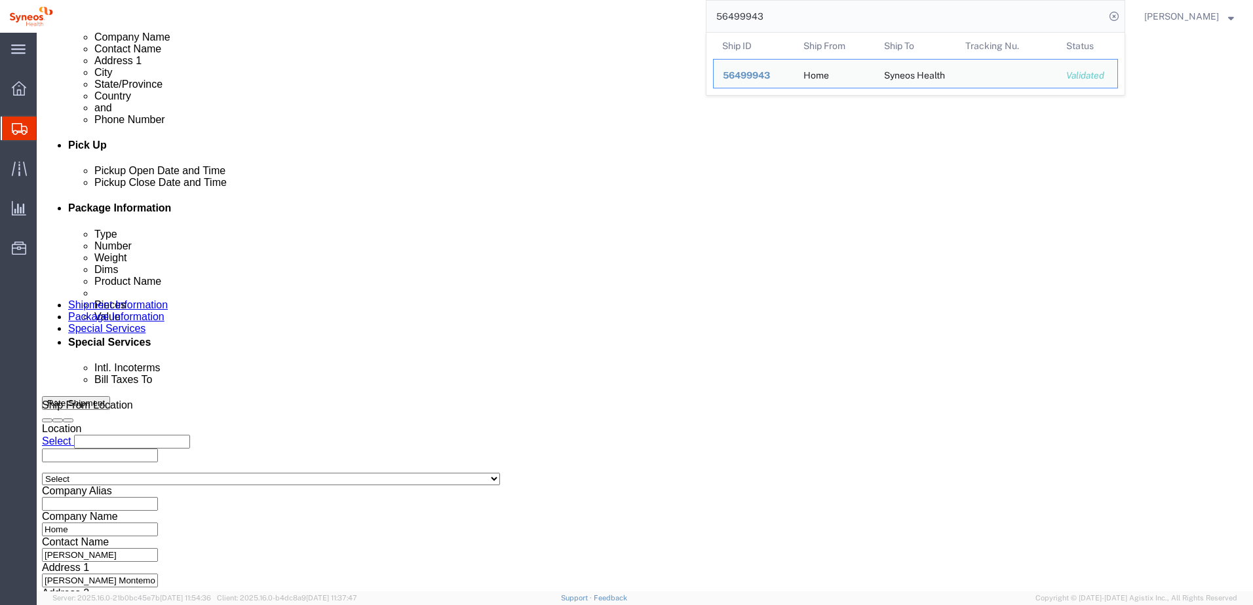
scroll to position [567, 0]
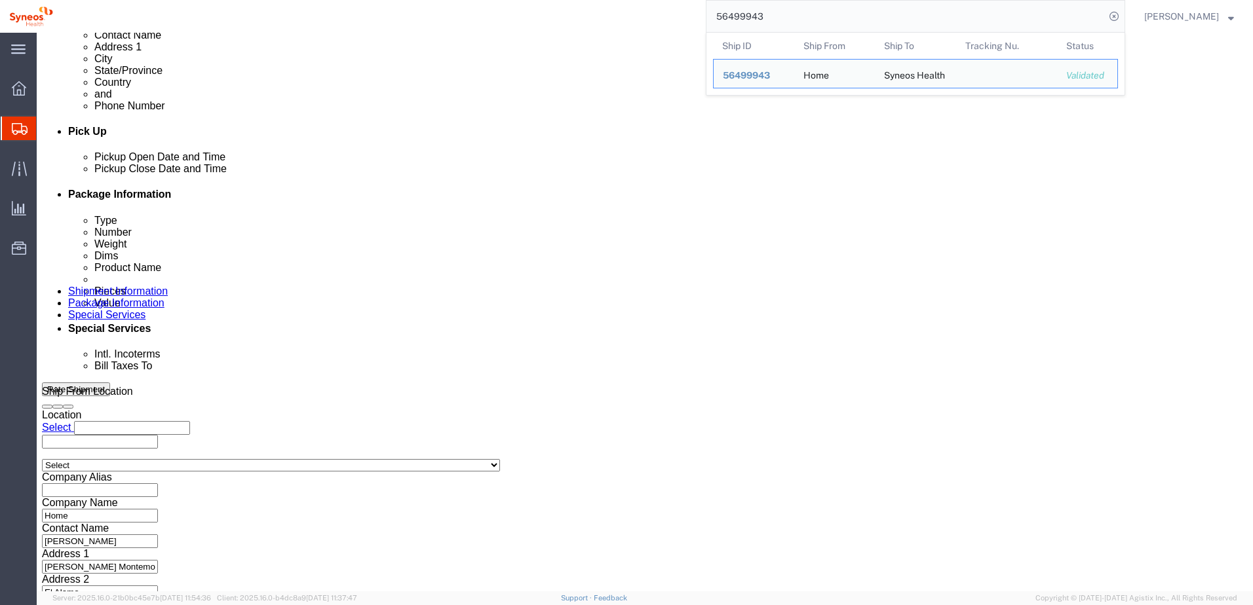
click button "Continue"
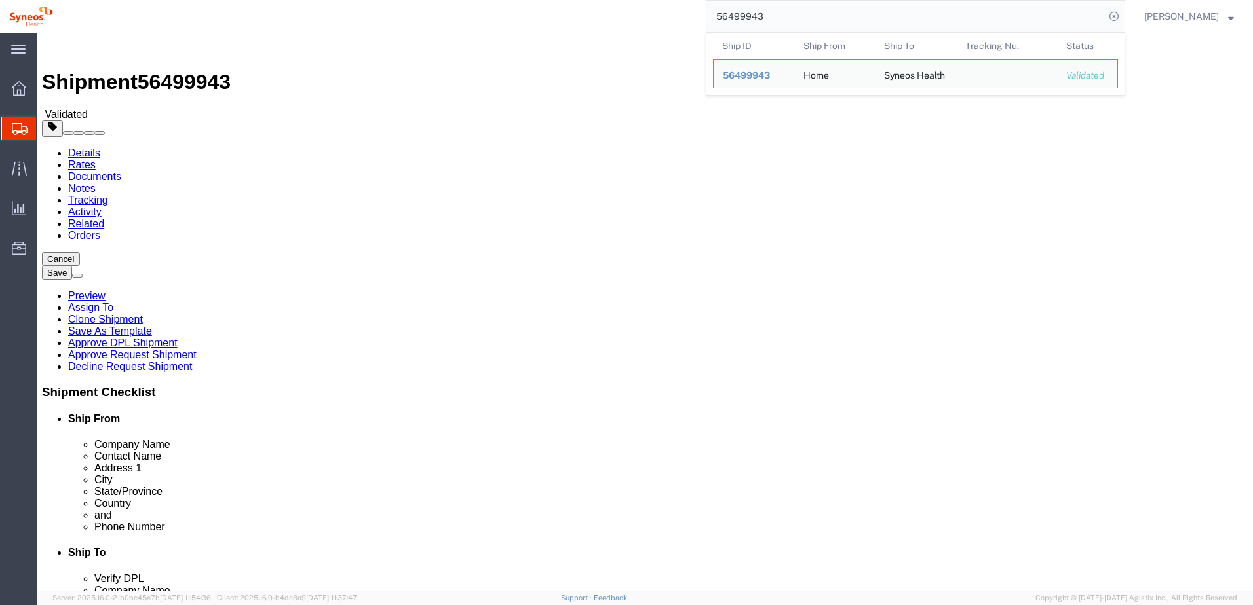
drag, startPoint x: 805, startPoint y: 20, endPoint x: 675, endPoint y: 12, distance: 130.6
click at [675, 12] on div "56499943 Ship ID Ship From Ship To Tracking Nu. Status Ship ID 56499943 Ship Fr…" at bounding box center [593, 16] width 1063 height 33
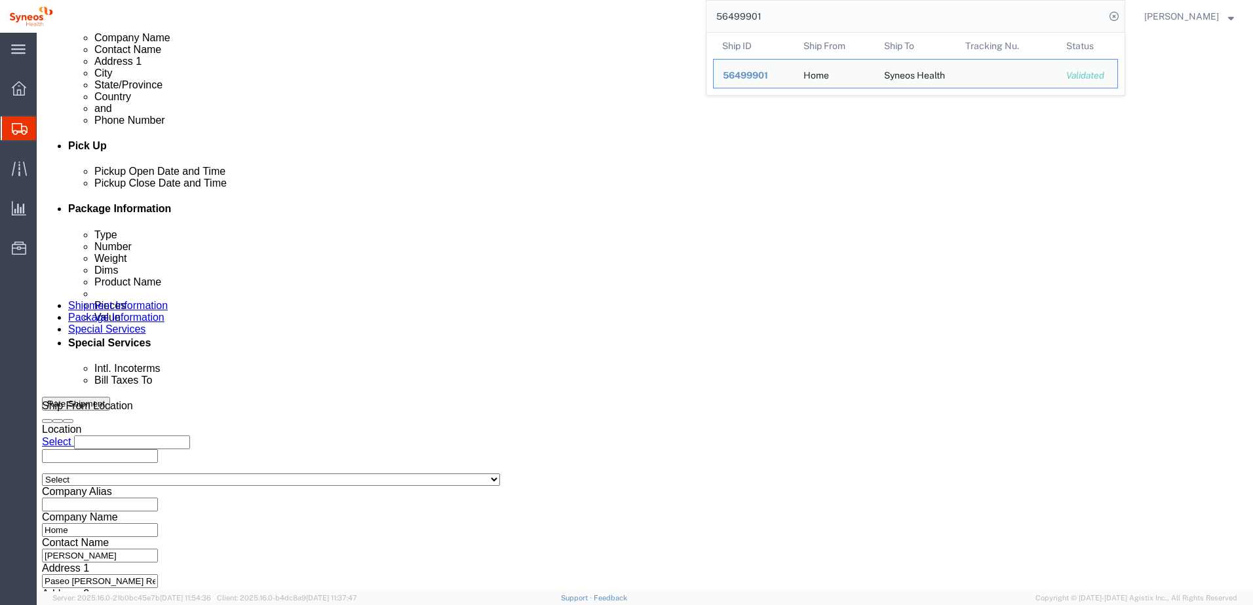
scroll to position [567, 0]
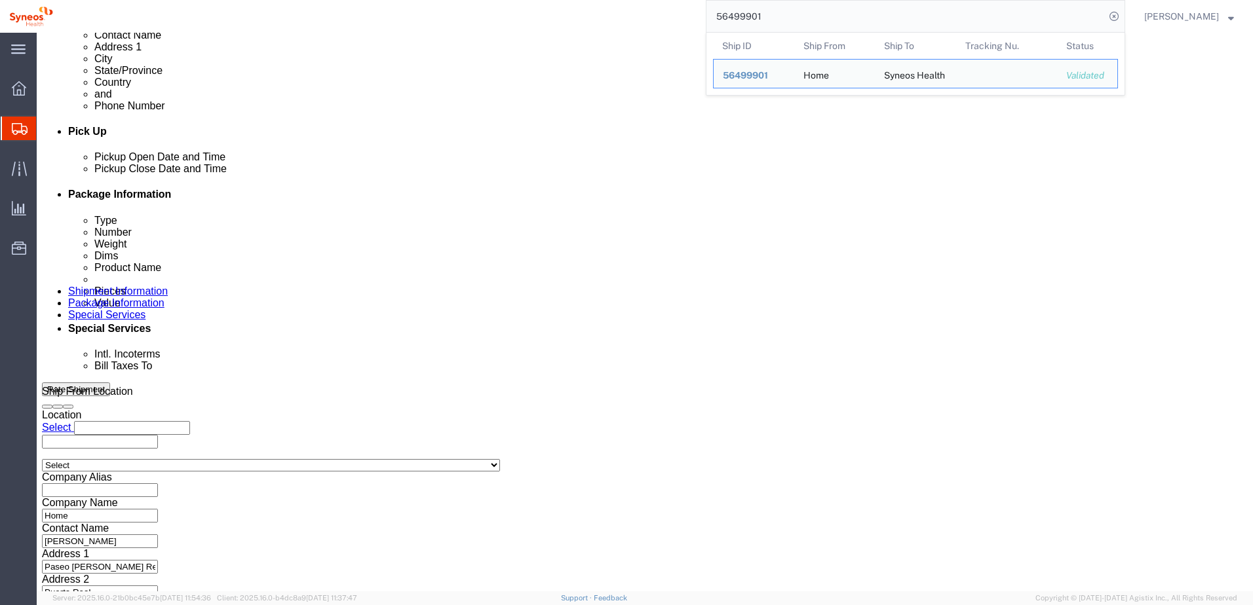
click button "Continue"
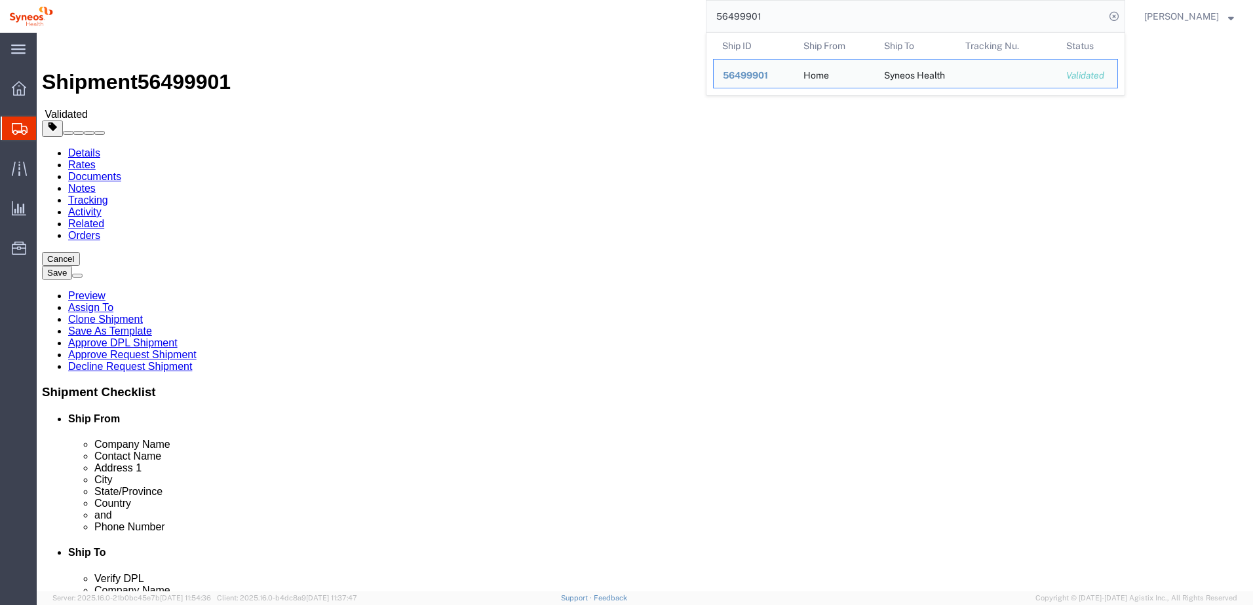
drag, startPoint x: 793, startPoint y: 16, endPoint x: 624, endPoint y: 3, distance: 168.9
click at [624, 3] on div "56499901 Ship ID Ship From Ship To Tracking Nu. Status Ship ID 56499901 Ship Fr…" at bounding box center [593, 16] width 1063 height 33
drag, startPoint x: 797, startPoint y: 14, endPoint x: 700, endPoint y: 10, distance: 96.4
click at [700, 10] on div "56499890 Ship ID Ship From Ship To Tracking Nu. Status Ship ID 56499890 Ship Fr…" at bounding box center [593, 16] width 1063 height 33
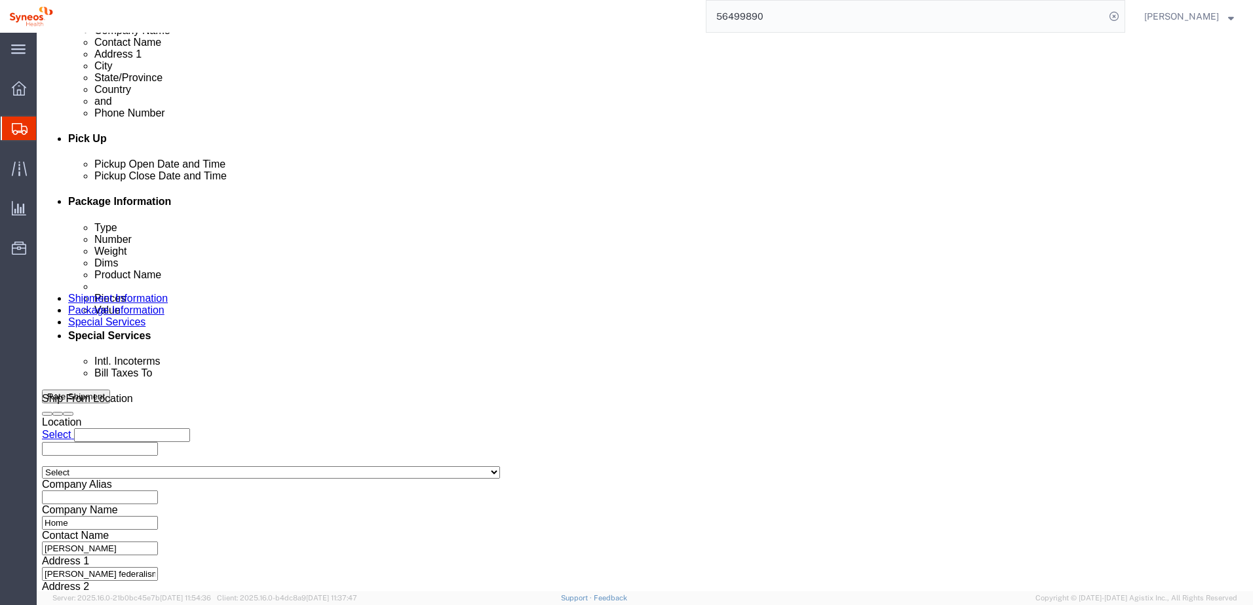
scroll to position [567, 0]
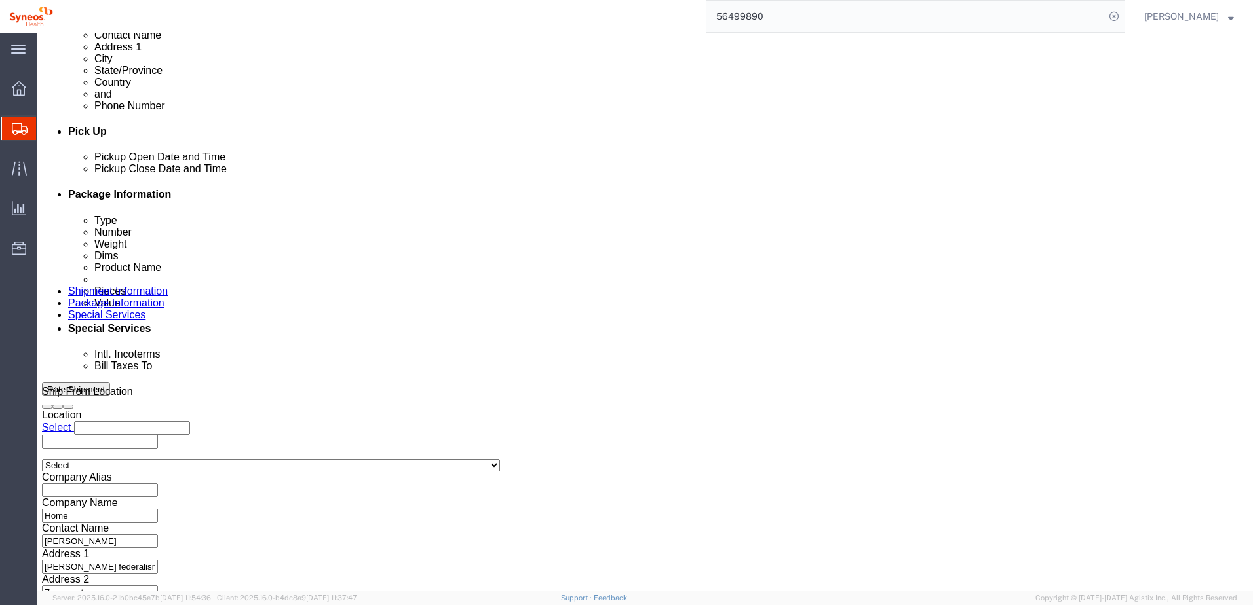
click button "Continue"
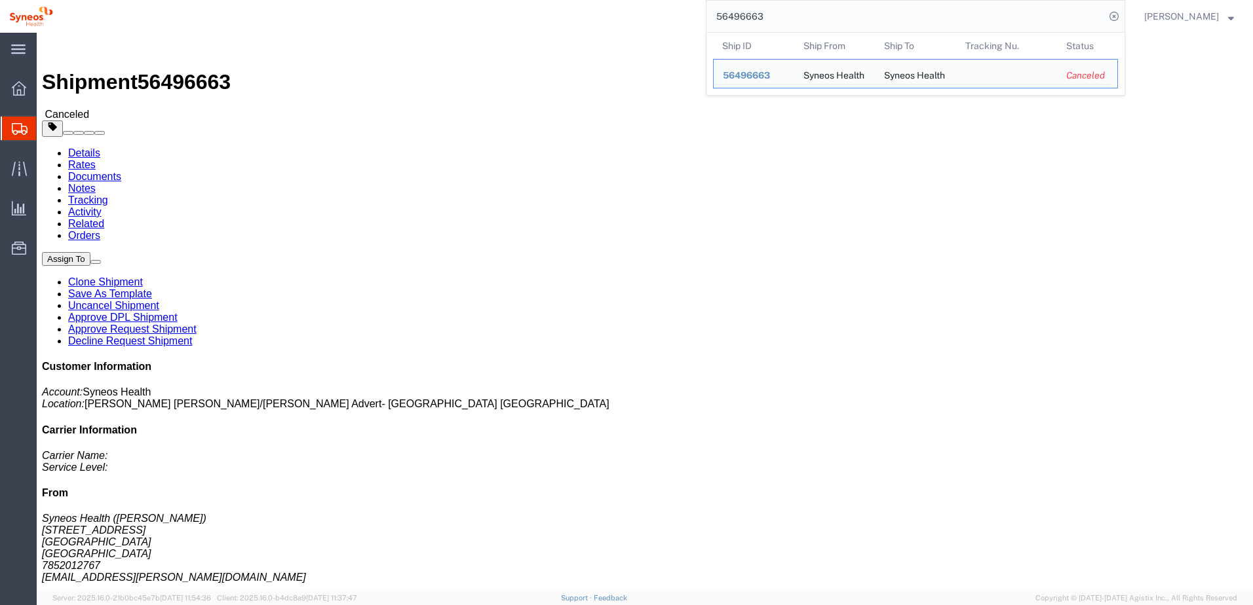
click ul "Details Rates Documents Notes Tracking Activity Related Orders"
drag, startPoint x: 781, startPoint y: 19, endPoint x: 683, endPoint y: 11, distance: 98.0
click at [686, 10] on div "56496663 Ship ID Ship From Ship To Tracking Nu. Status Ship ID 56496663 Ship Fr…" at bounding box center [593, 16] width 1063 height 33
paste input "500299"
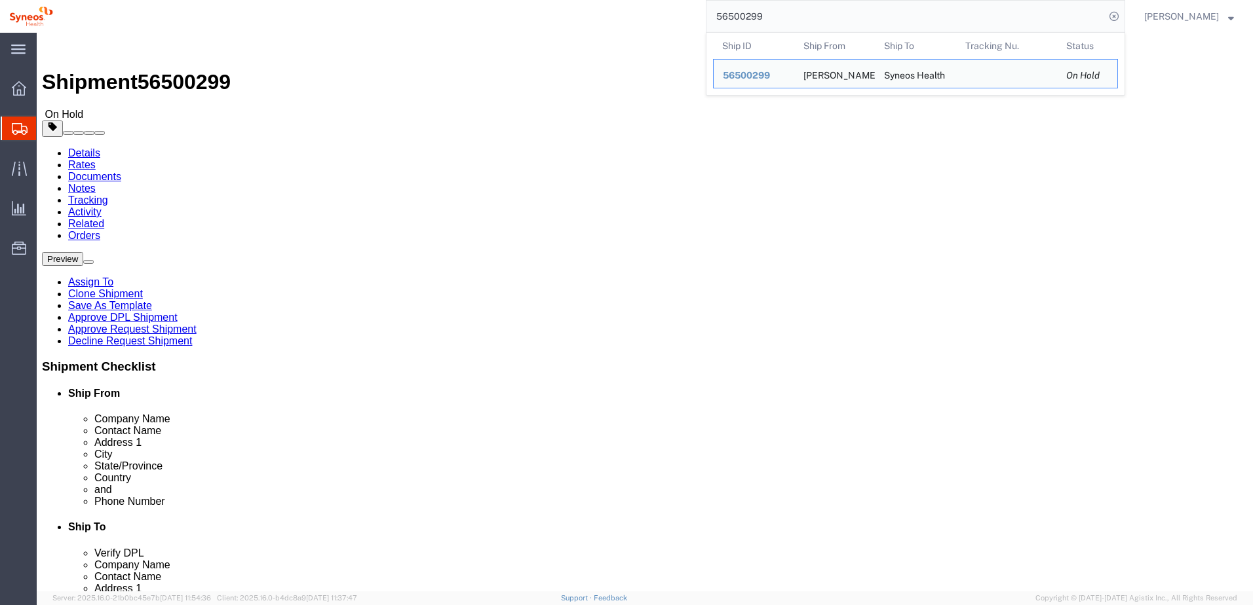
click at [537, 13] on div "56500299 Ship ID Ship From Ship To Tracking Nu. Status Ship ID 56500299 Ship Fr…" at bounding box center [593, 16] width 1063 height 33
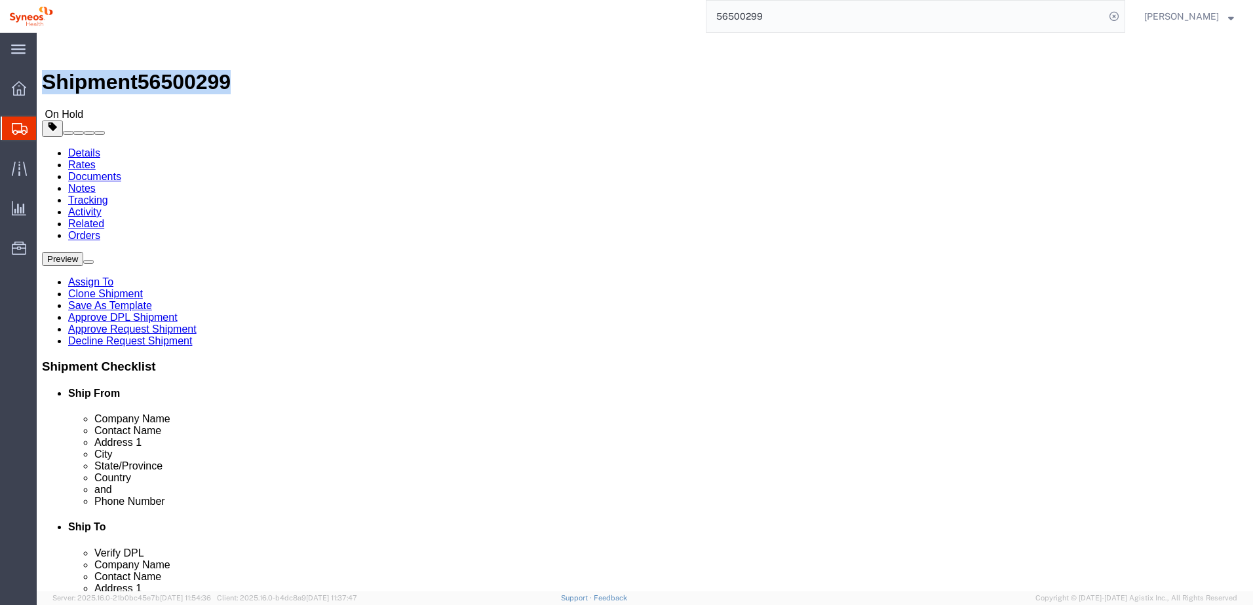
drag, startPoint x: 176, startPoint y: 18, endPoint x: 34, endPoint y: 15, distance: 141.6
click h1 "Shipment 56500299"
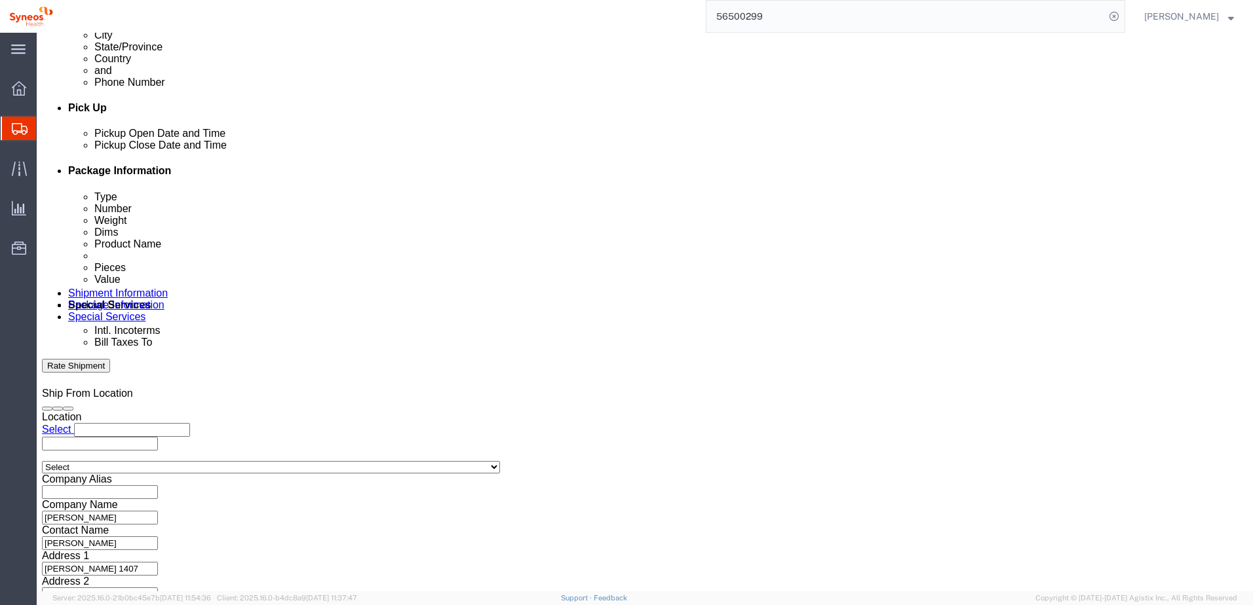
scroll to position [567, 0]
click button "Continue"
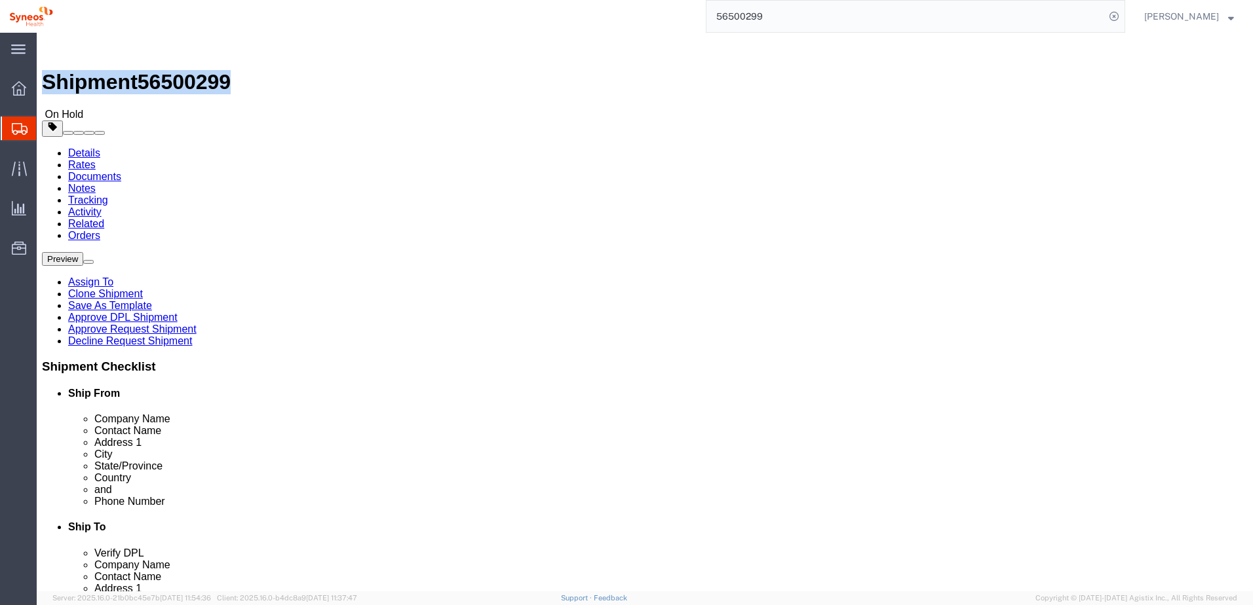
click link "Approve DPL Shipment"
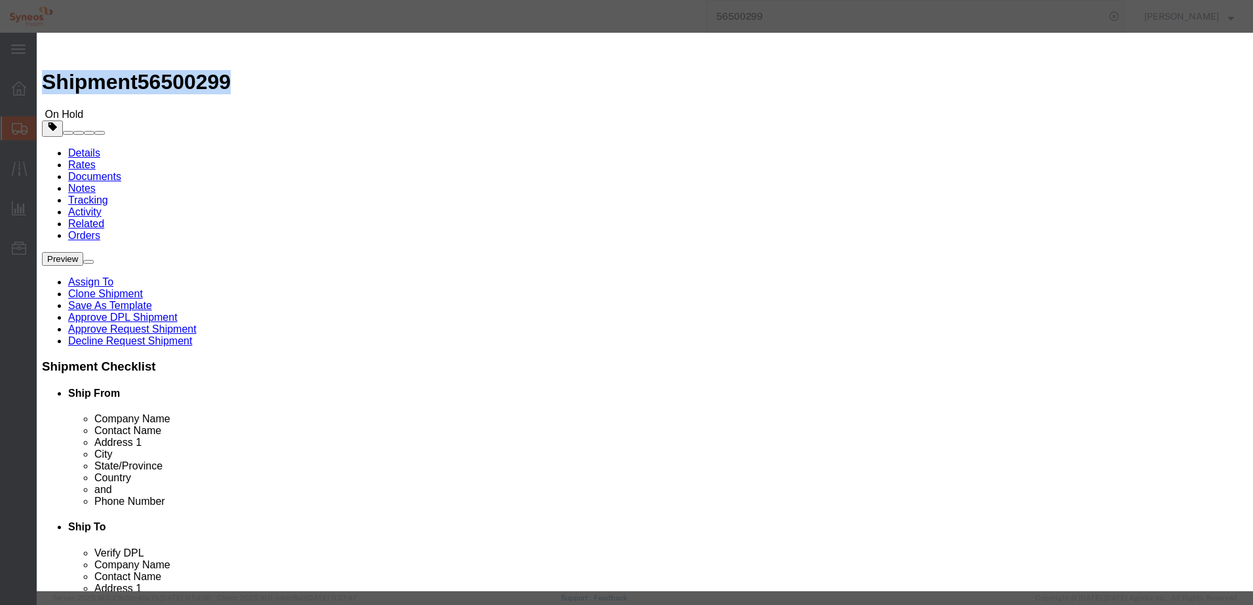
click button "Yes"
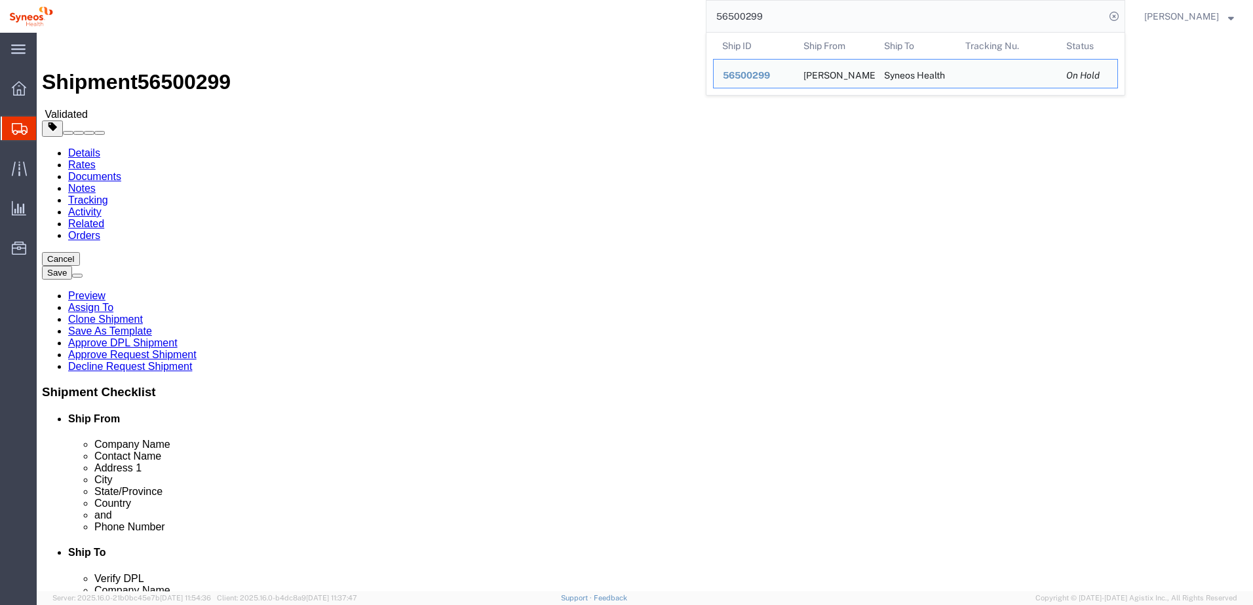
drag, startPoint x: 788, startPoint y: 22, endPoint x: 658, endPoint y: 20, distance: 129.8
click at [659, 18] on div "56500299 Ship ID Ship From Ship To Tracking Nu. Status Ship ID 56500299 Ship Fr…" at bounding box center [593, 16] width 1063 height 33
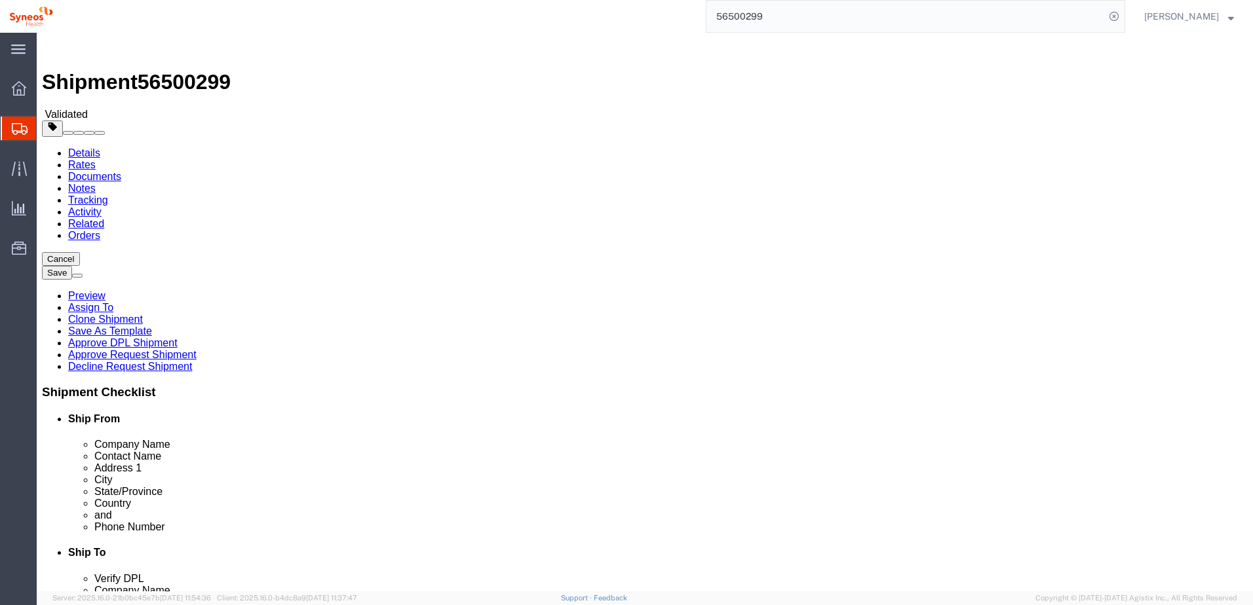
paste input "310"
type input "56500310"
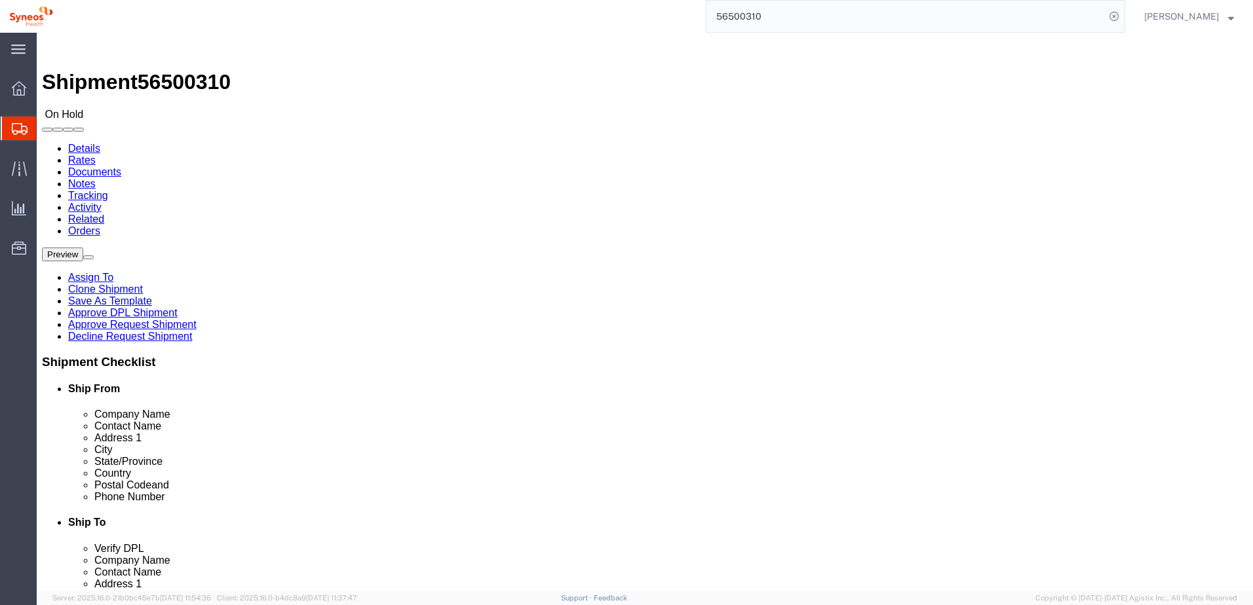
select select "59451"
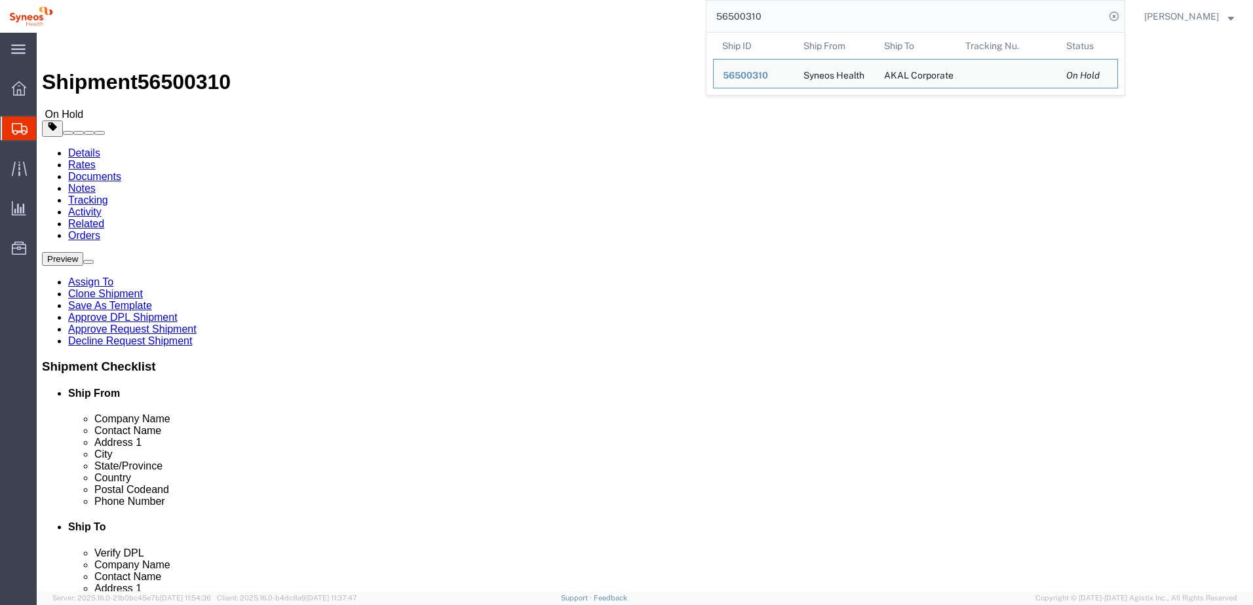
click at [446, 22] on div "56500310 Ship ID Ship From Ship To Tracking Nu. Status Ship ID 56500310 Ship Fr…" at bounding box center [593, 16] width 1063 height 33
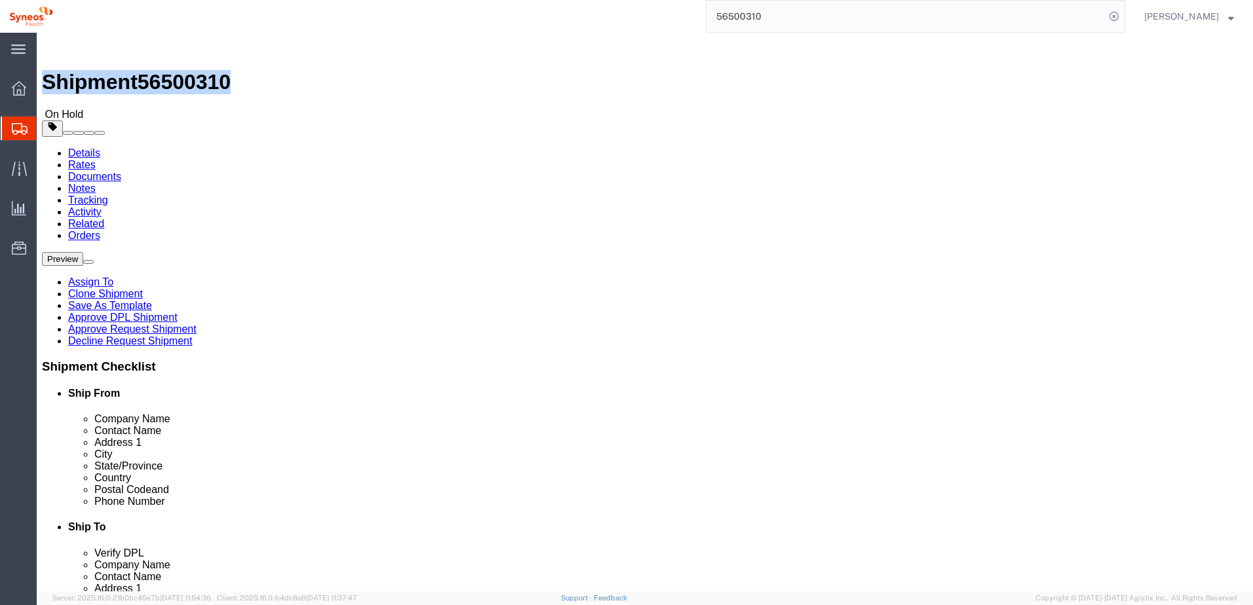
drag, startPoint x: 177, startPoint y: 16, endPoint x: 35, endPoint y: 12, distance: 141.6
click h1 "Shipment 56500310"
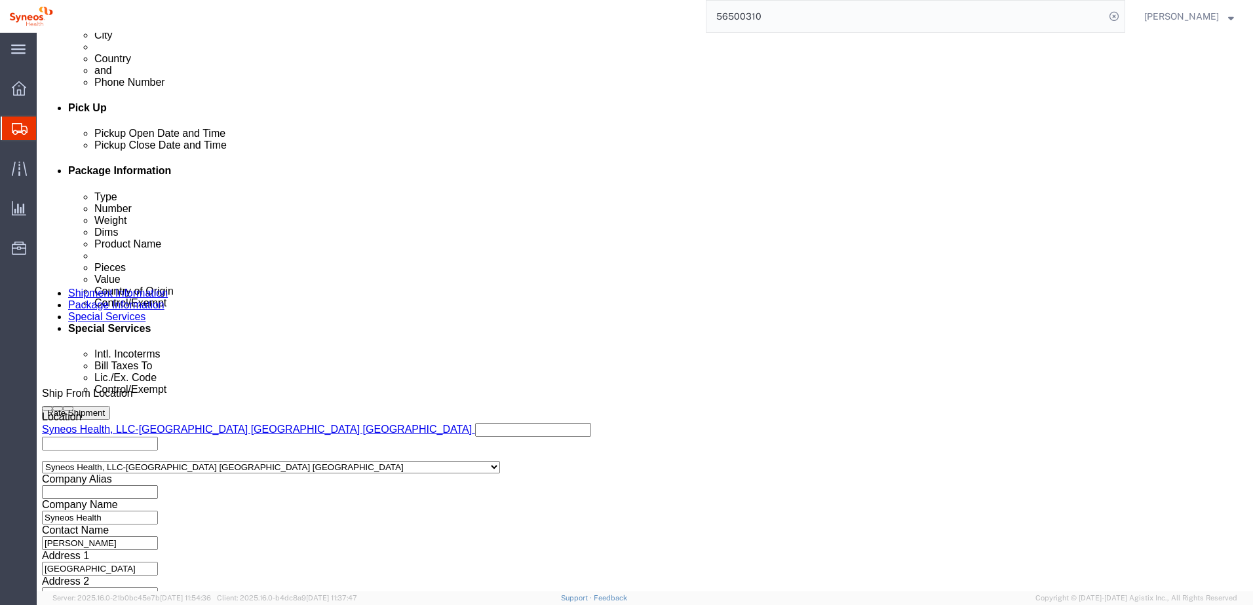
scroll to position [567, 0]
click button "Continue"
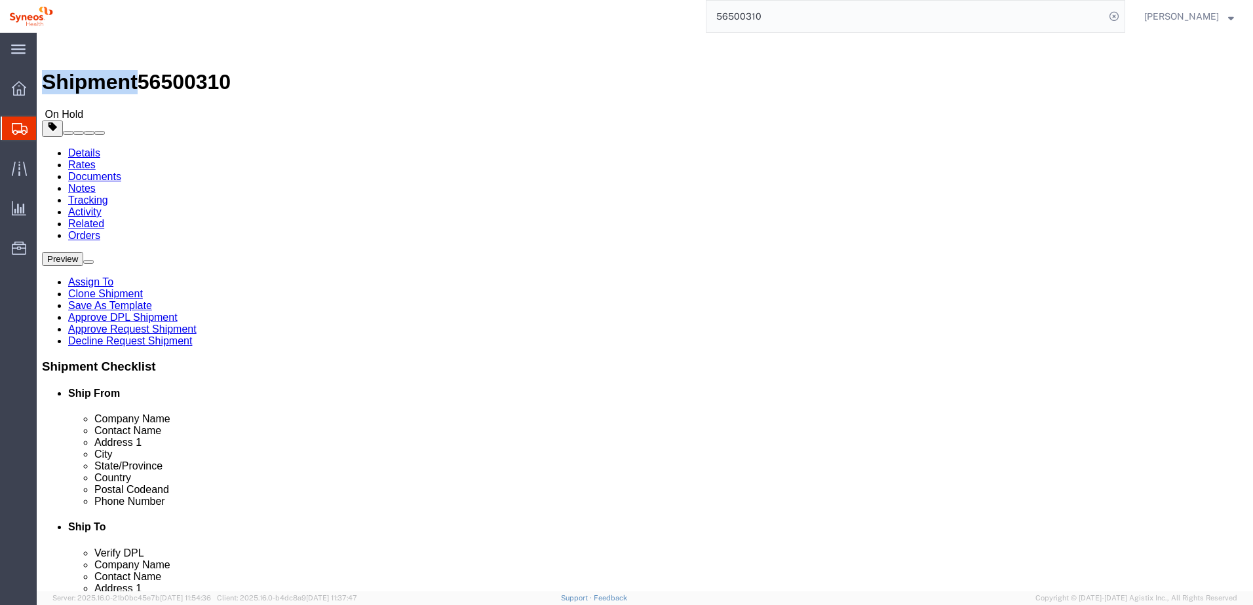
click icon
click ul "Details Rates Documents Notes Tracking Activity Related Orders"
drag, startPoint x: 178, startPoint y: 16, endPoint x: 24, endPoint y: 15, distance: 153.3
click div "Shipment 56500310 On Hold"
click link "Approve DPL Shipment"
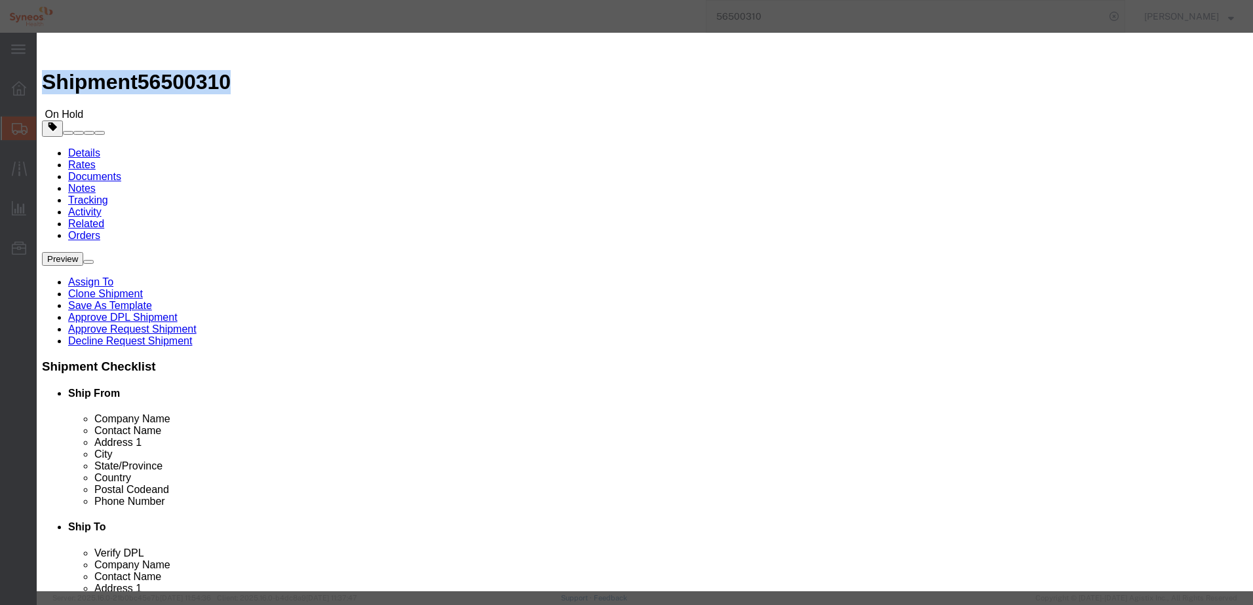
click button "Yes"
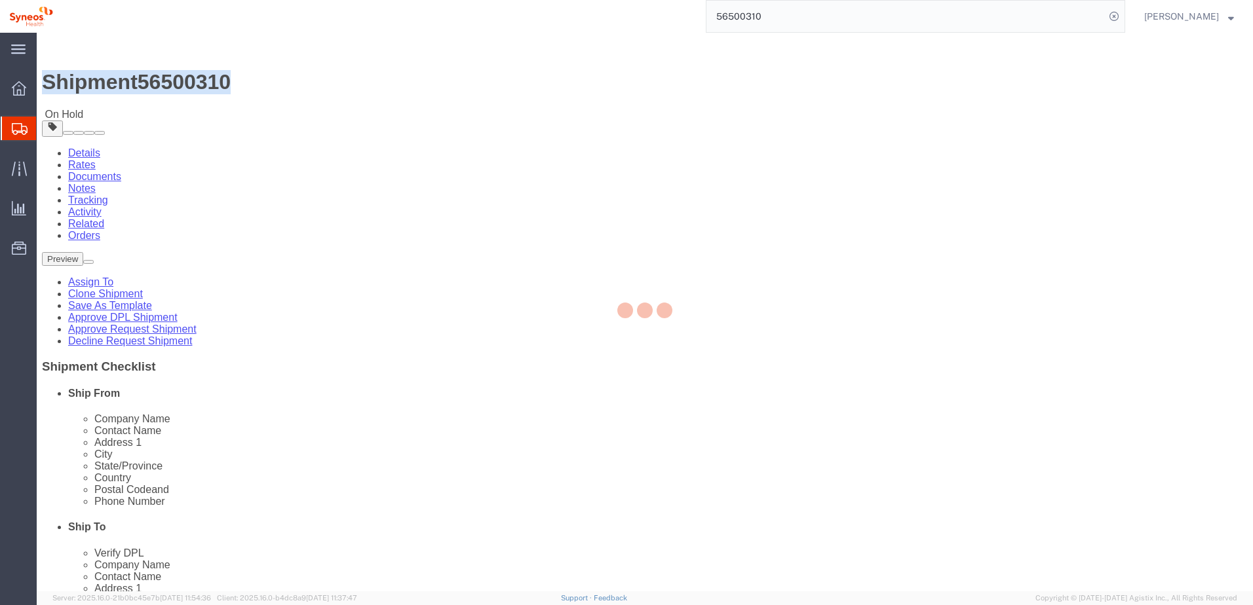
select select "59451"
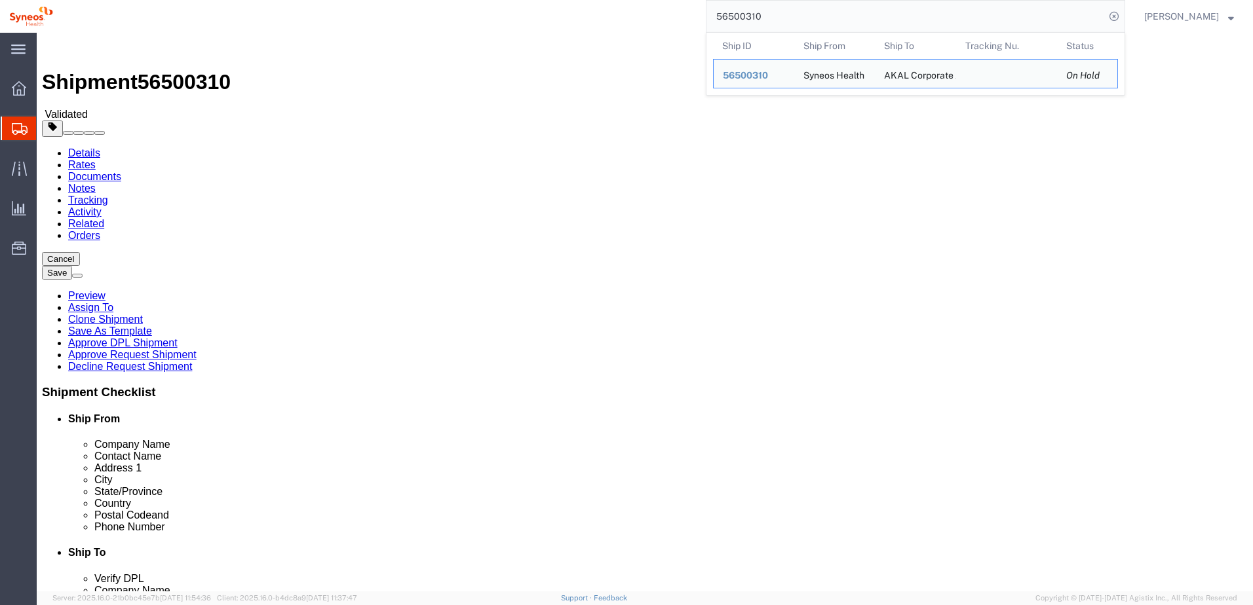
drag, startPoint x: 811, startPoint y: 23, endPoint x: 656, endPoint y: 22, distance: 154.6
click at [657, 22] on div "56500310 Ship ID Ship From Ship To Tracking Nu. Status Ship ID 56500310 Ship Fr…" at bounding box center [593, 16] width 1063 height 33
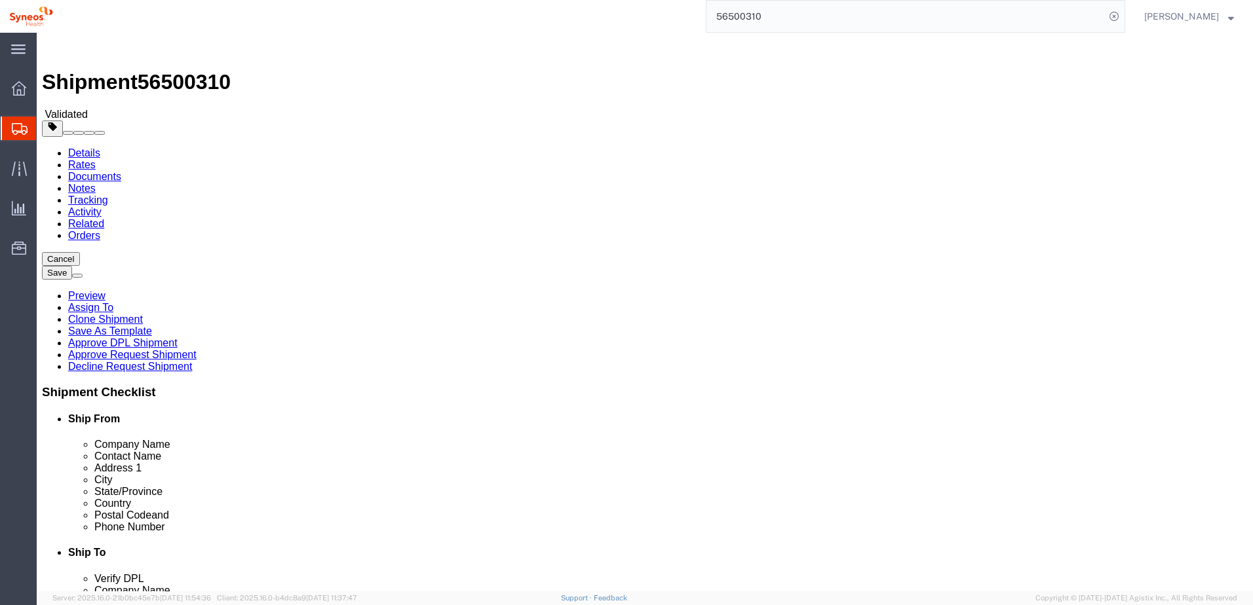
paste input "299"
type input "56500299"
